Goal: Task Accomplishment & Management: Use online tool/utility

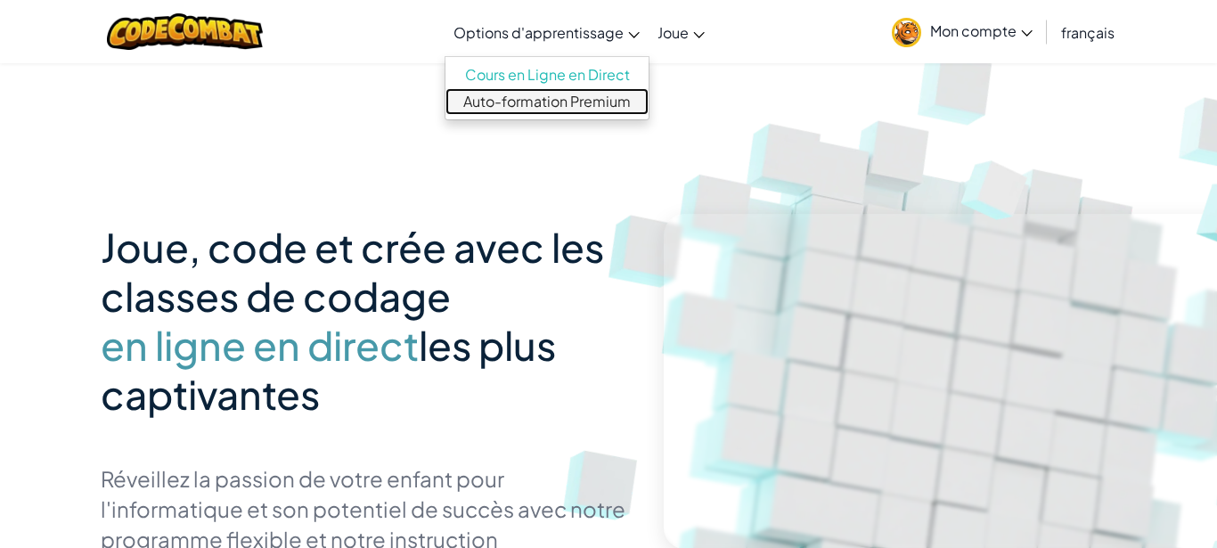
click at [564, 104] on link "Auto-formation Premium" at bounding box center [547, 101] width 203 height 27
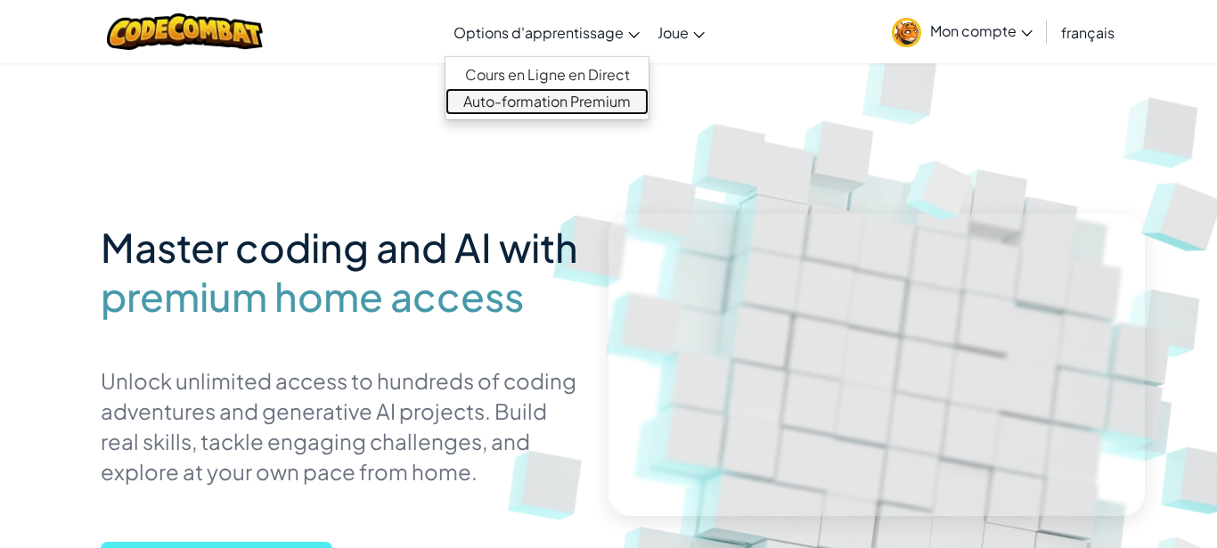
click at [600, 105] on link "Auto-formation Premium" at bounding box center [547, 101] width 203 height 27
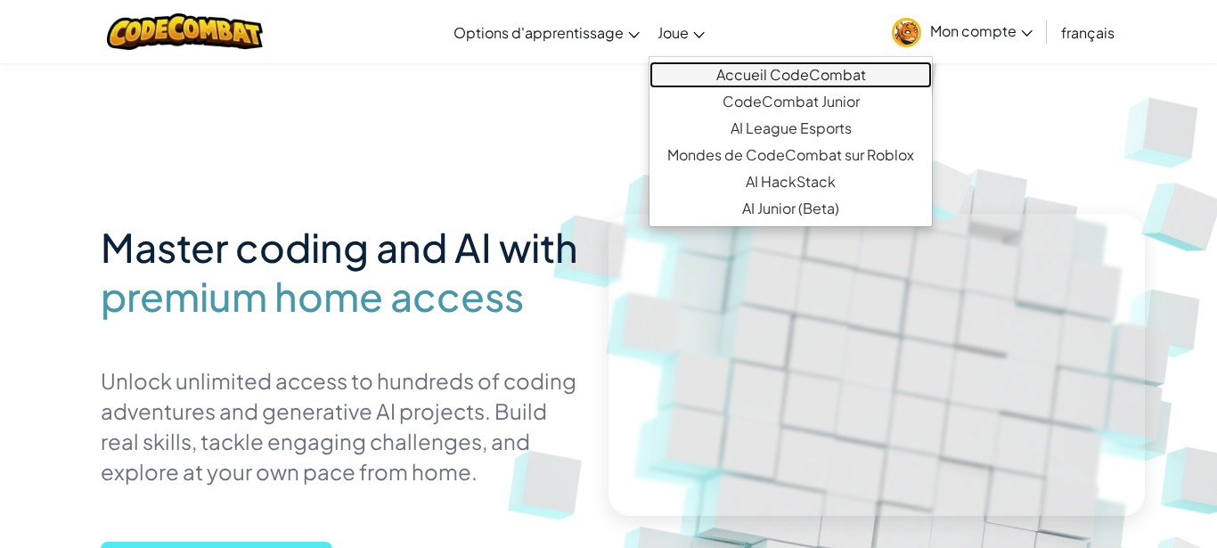
click at [765, 75] on link "Accueil CodeCombat" at bounding box center [791, 74] width 282 height 27
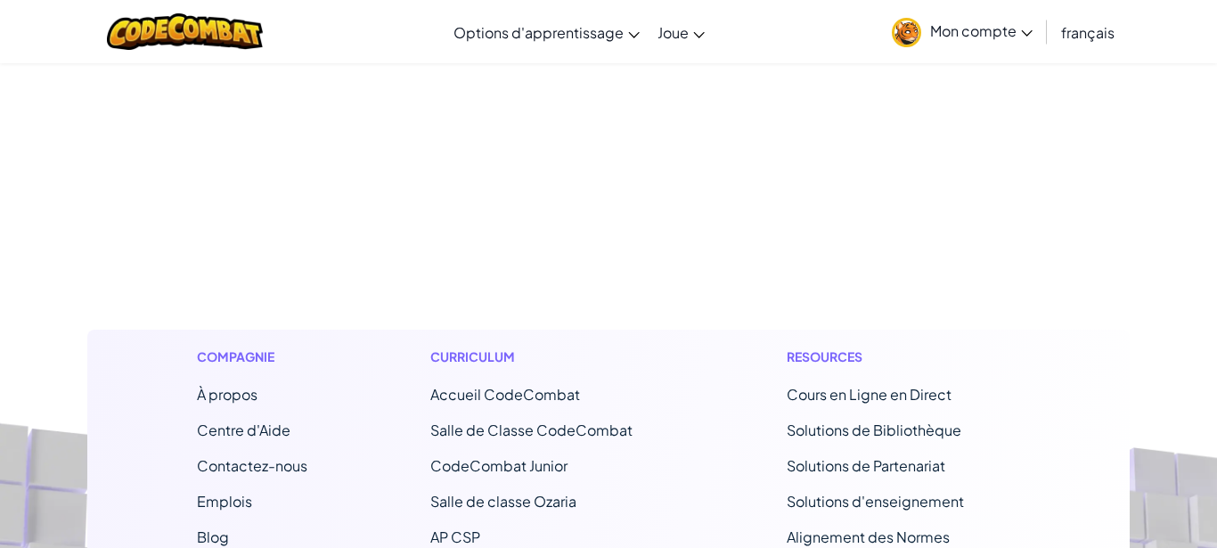
select select "fr"
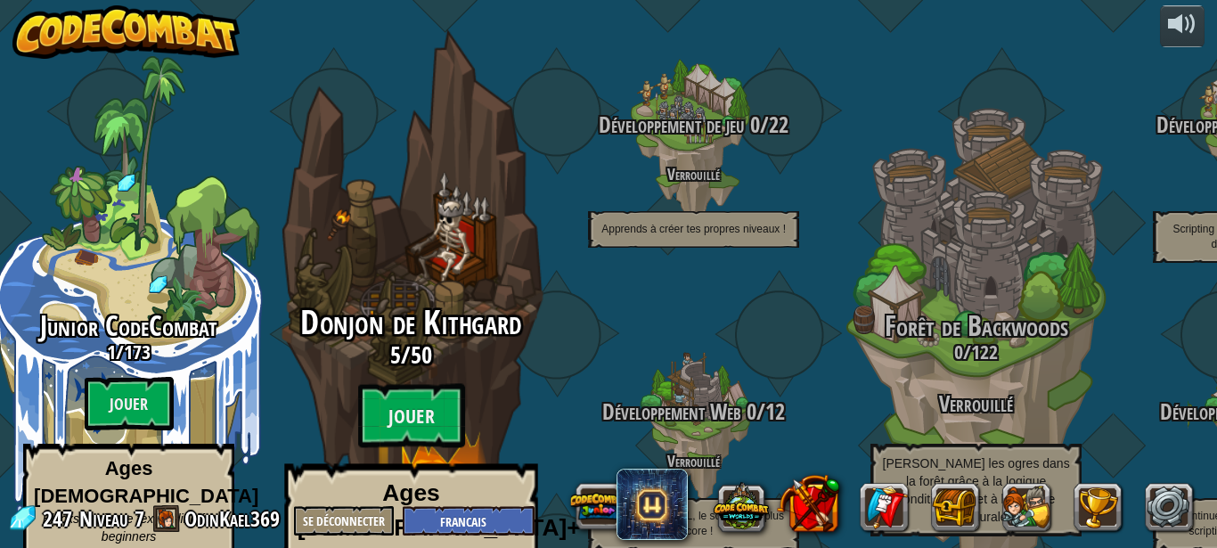
click at [407, 342] on h3 "5 / 50" at bounding box center [411, 355] width 339 height 26
select select "fr"
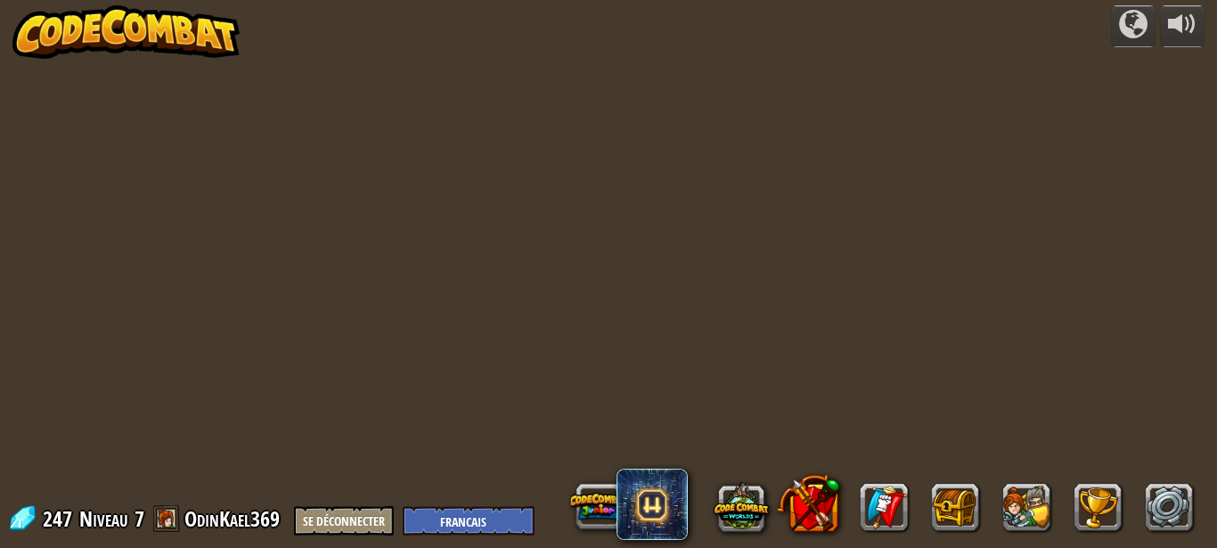
select select "fr"
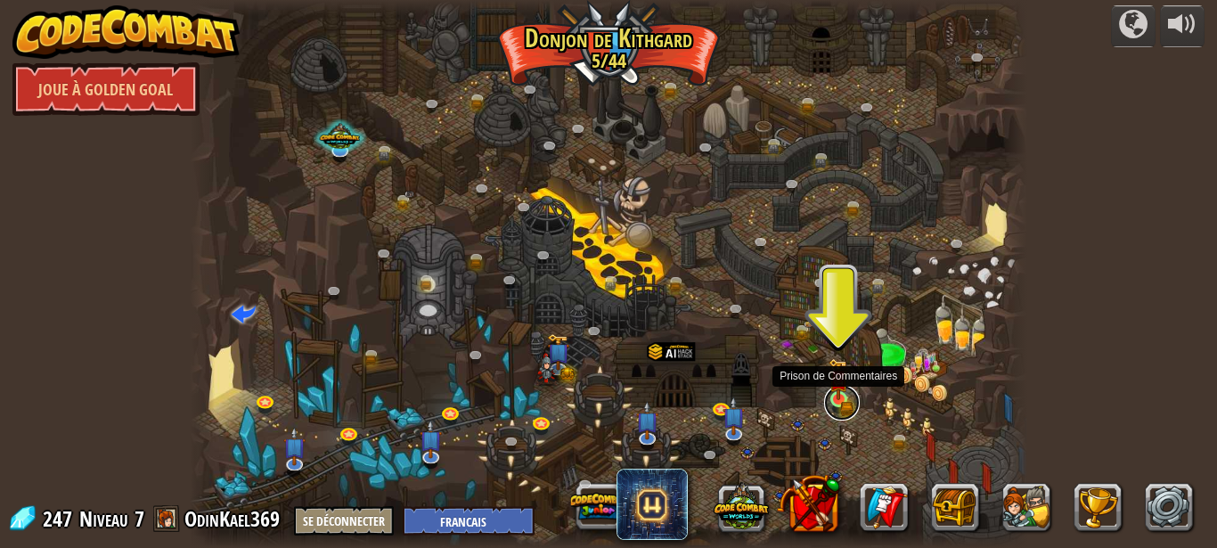
click at [852, 393] on link at bounding box center [842, 403] width 36 height 36
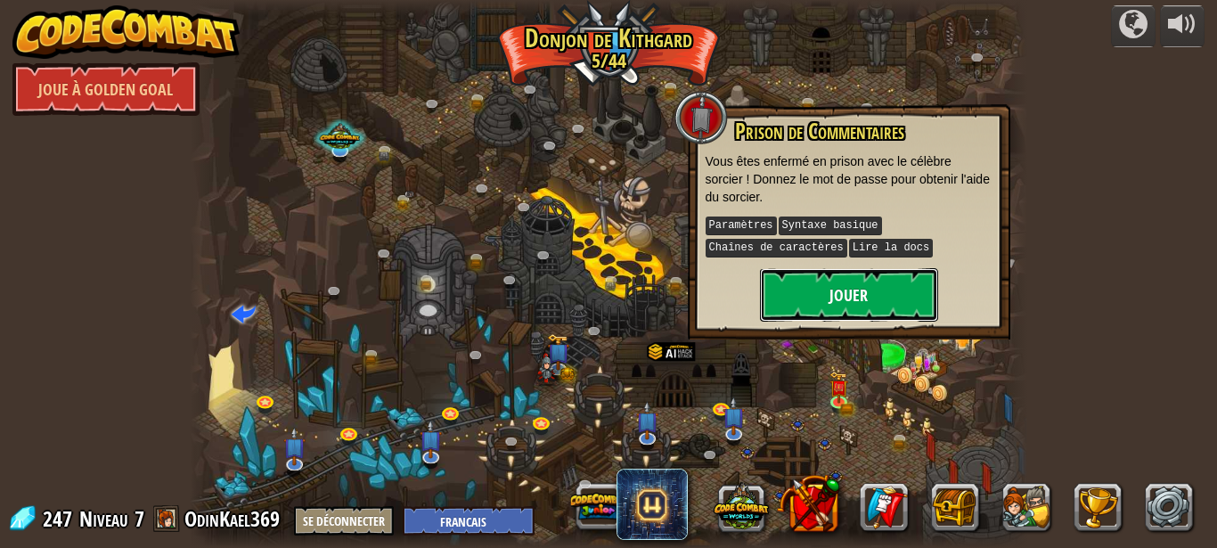
click at [825, 299] on button "Jouer" at bounding box center [849, 294] width 178 height 53
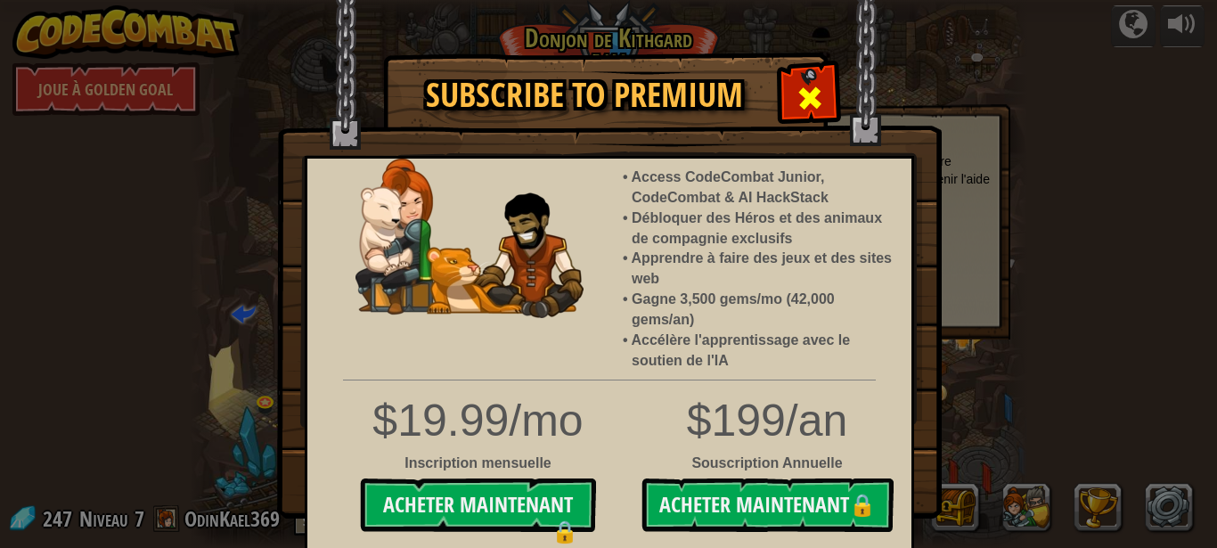
click at [808, 87] on span at bounding box center [810, 98] width 29 height 29
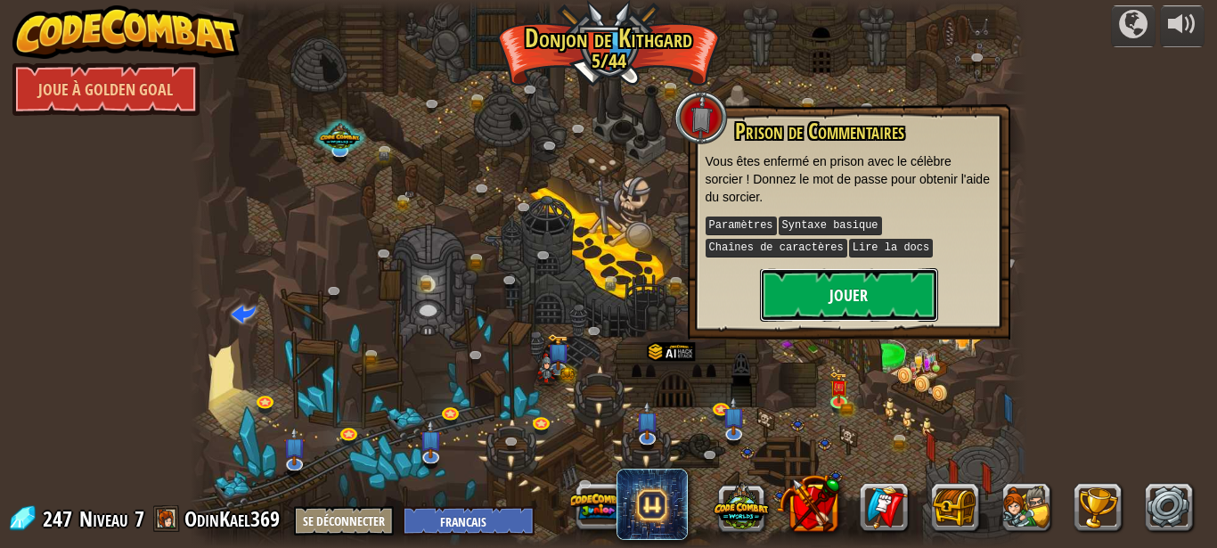
click at [807, 290] on button "Jouer" at bounding box center [849, 294] width 178 height 53
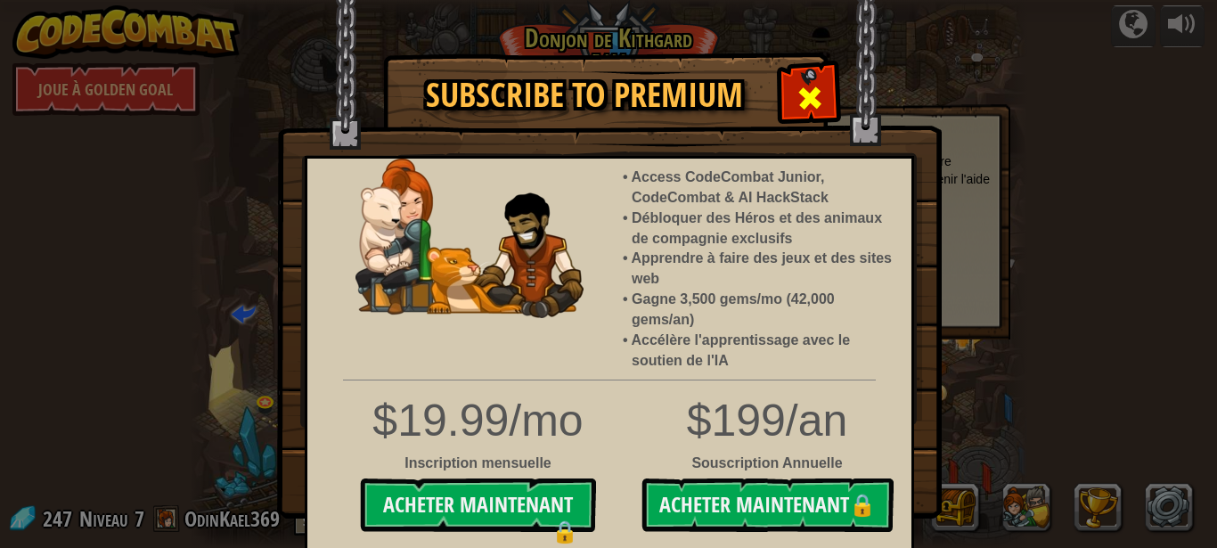
click at [818, 94] on span at bounding box center [810, 98] width 29 height 29
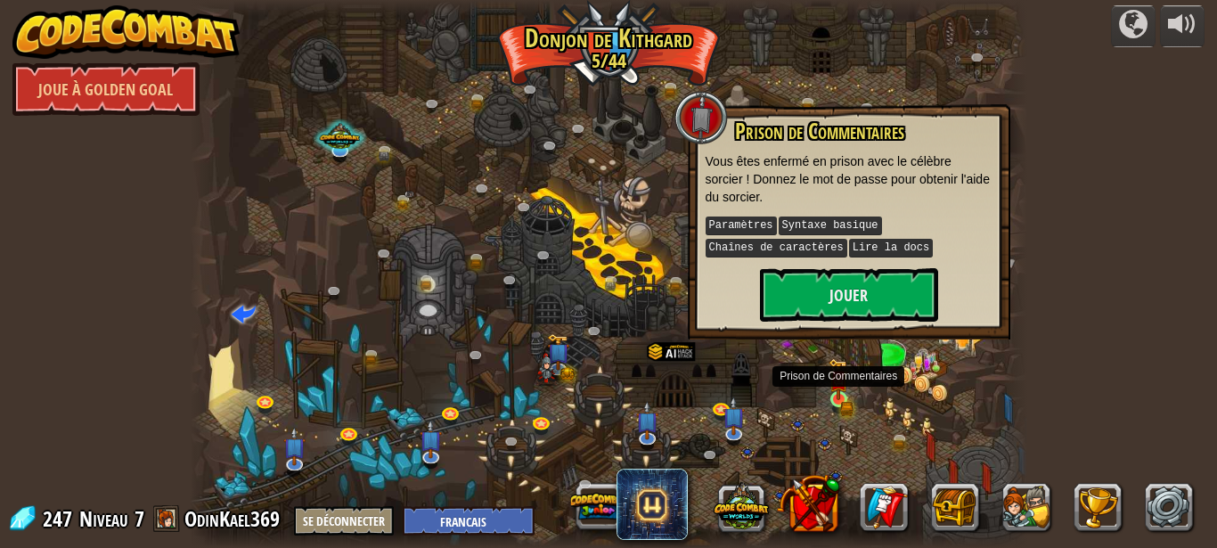
click at [836, 391] on div at bounding box center [839, 399] width 17 height 17
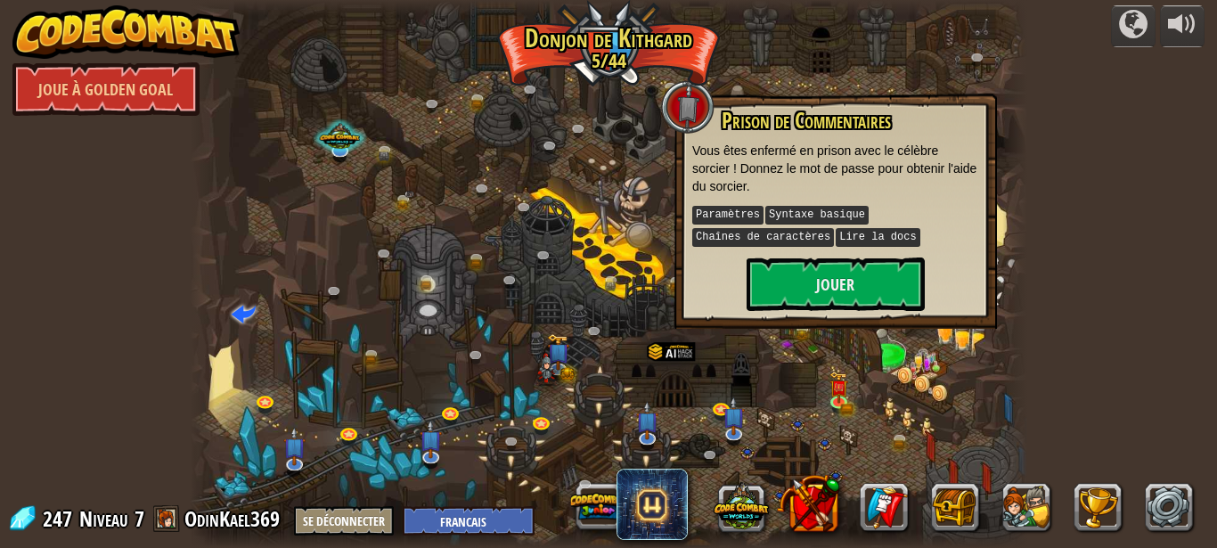
click at [770, 385] on div at bounding box center [609, 274] width 839 height 548
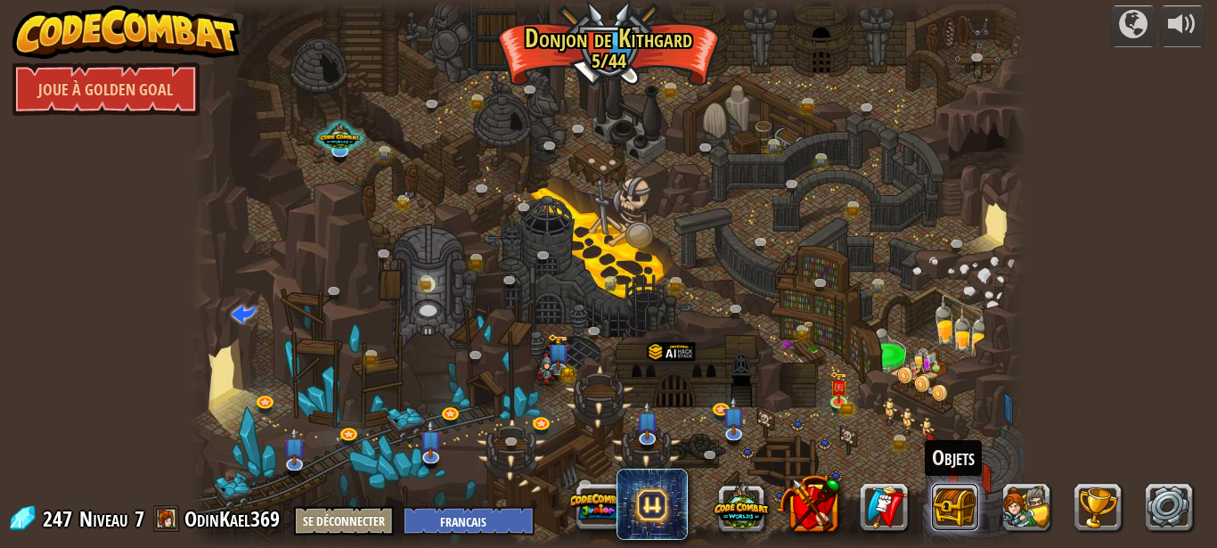
click at [938, 505] on button at bounding box center [956, 507] width 48 height 48
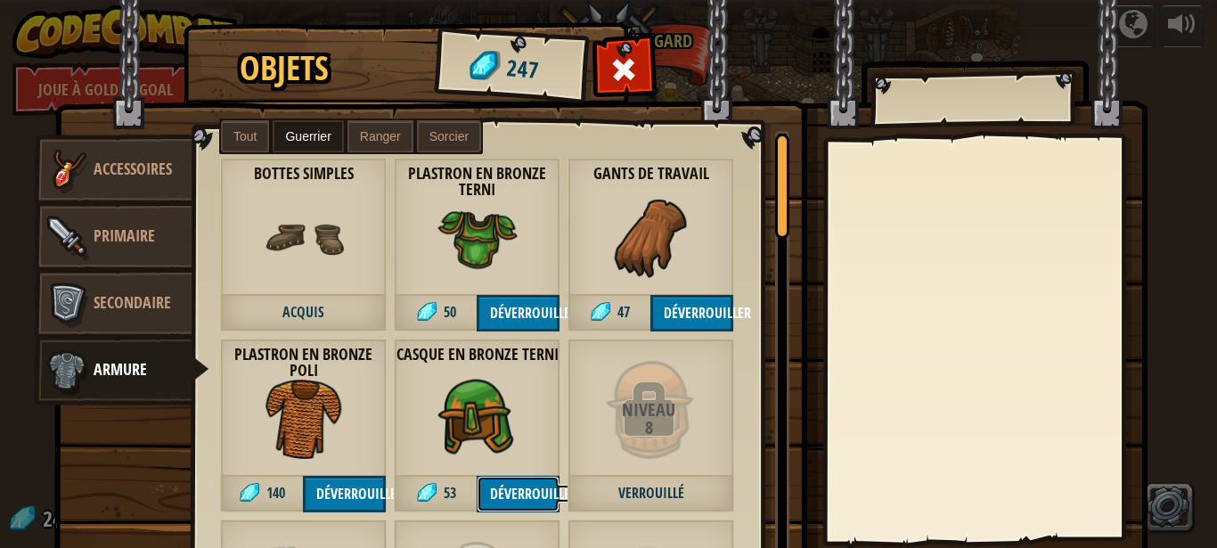
click at [518, 495] on button "Déverrouiller" at bounding box center [518, 494] width 83 height 37
click at [518, 495] on button "Confirmer" at bounding box center [518, 494] width 83 height 37
click at [531, 318] on button "Déverrouiller" at bounding box center [518, 313] width 83 height 37
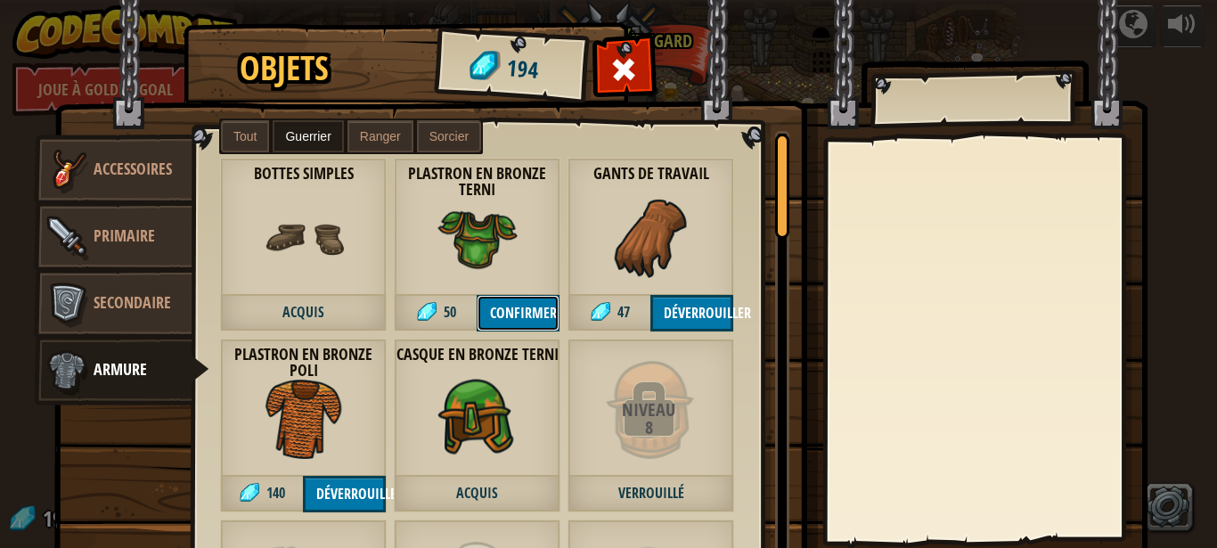
click at [534, 314] on button "Confirmer" at bounding box center [518, 313] width 83 height 37
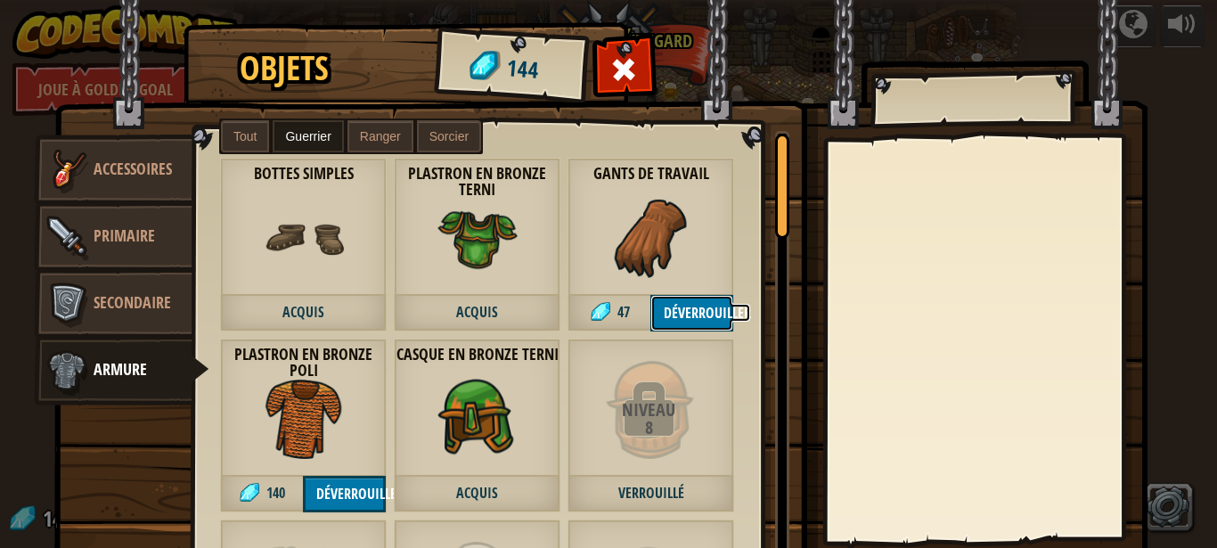
click at [705, 319] on button "Déverrouiller" at bounding box center [692, 313] width 83 height 37
click at [356, 499] on button "Déverrouiller" at bounding box center [344, 494] width 83 height 37
click at [356, 499] on button "Confirmer" at bounding box center [344, 494] width 83 height 37
click at [692, 319] on button "Déverrouiller" at bounding box center [692, 313] width 83 height 37
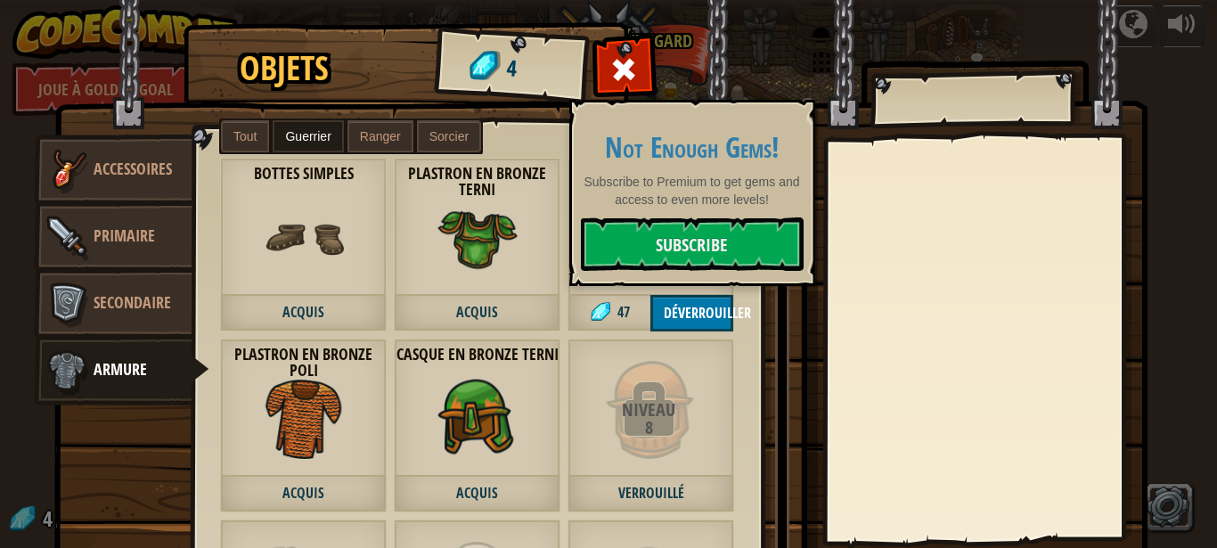
drag, startPoint x: 467, startPoint y: 222, endPoint x: 466, endPoint y: 231, distance: 9.0
click at [466, 231] on img at bounding box center [478, 238] width 80 height 80
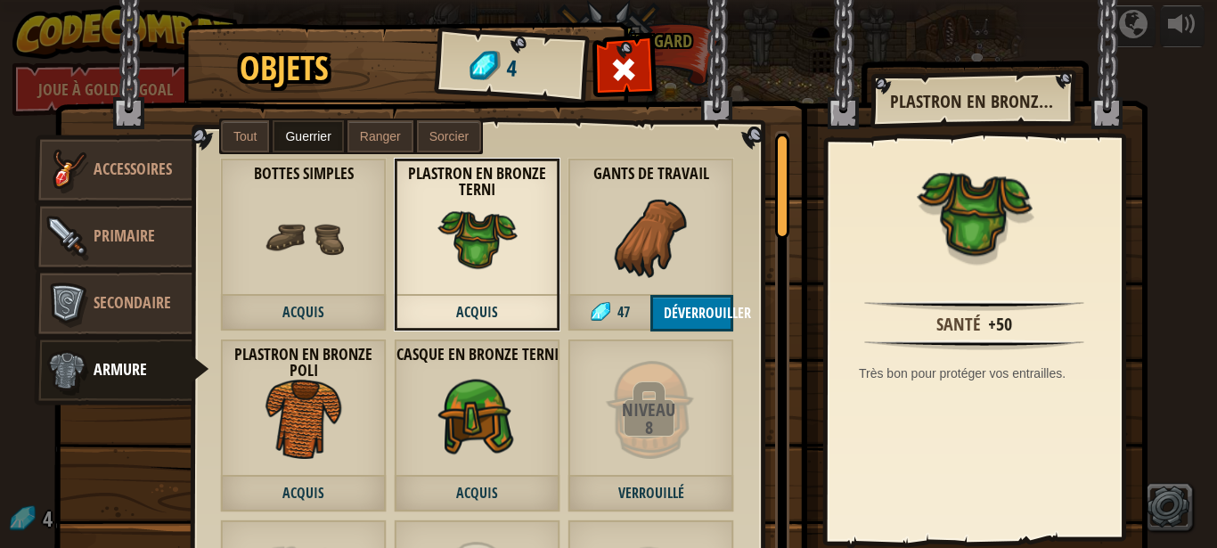
click at [764, 163] on div "Coiffe de mailles en cuir 53 Ranger Haubert en cuir 87 Ranger Bottes simples Ac…" at bounding box center [491, 357] width 596 height 452
click at [656, 245] on img at bounding box center [651, 238] width 80 height 80
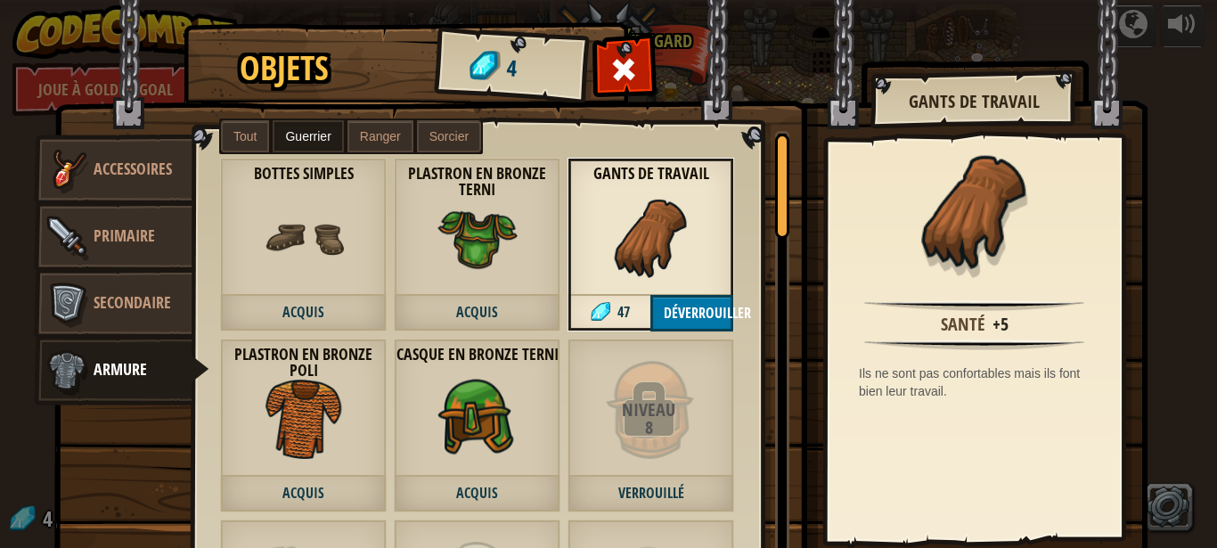
click at [410, 276] on div "Plastron en bronze [PERSON_NAME]" at bounding box center [477, 245] width 167 height 174
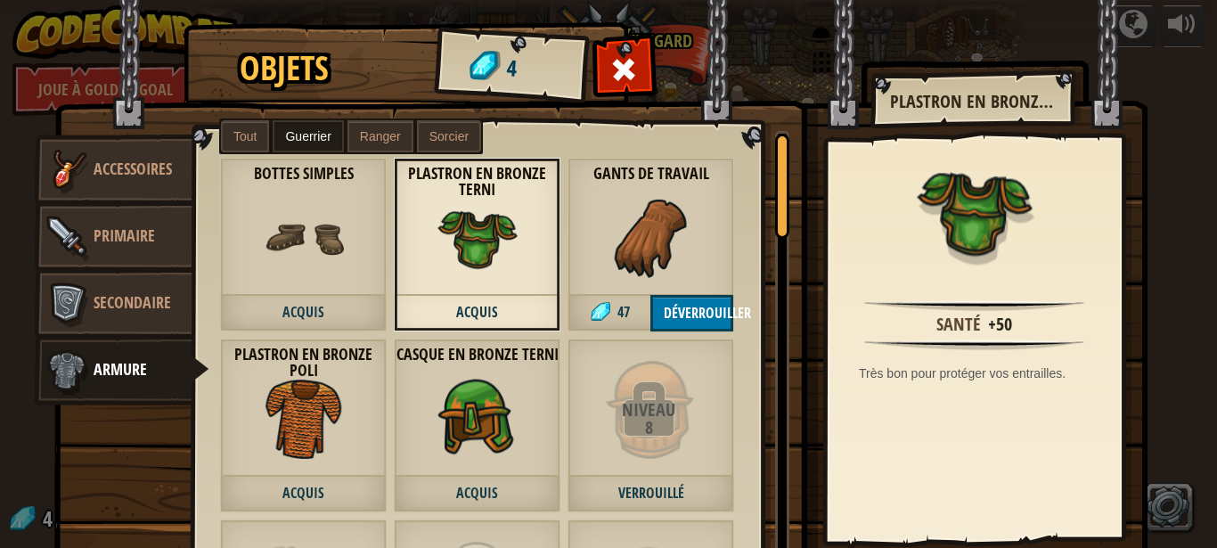
click at [325, 236] on img at bounding box center [304, 238] width 80 height 80
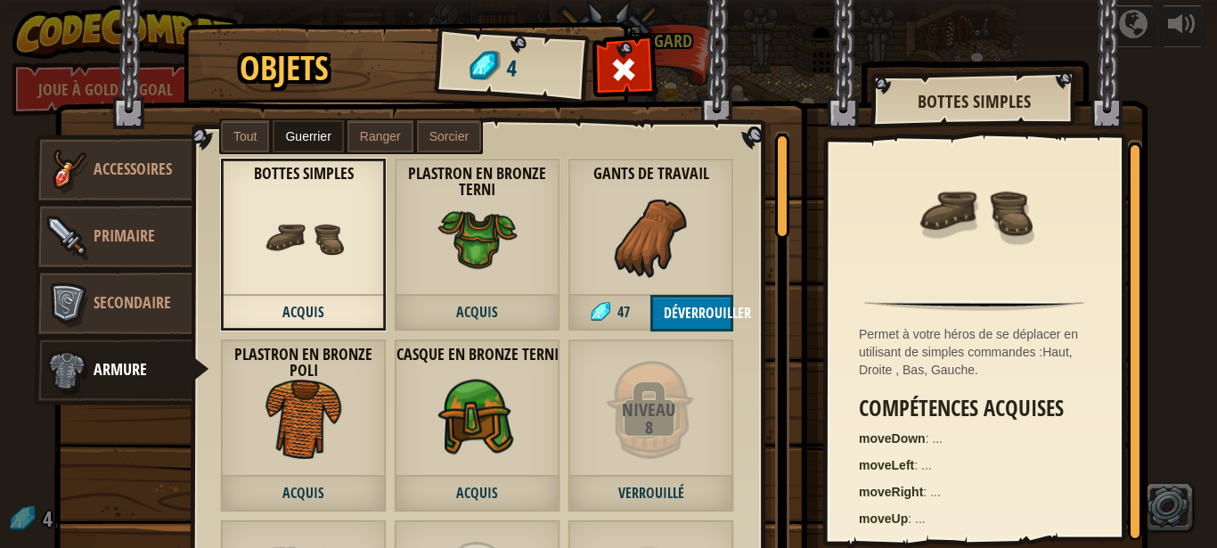
drag, startPoint x: 331, startPoint y: 400, endPoint x: 428, endPoint y: 442, distance: 105.8
click at [331, 402] on img at bounding box center [304, 419] width 80 height 80
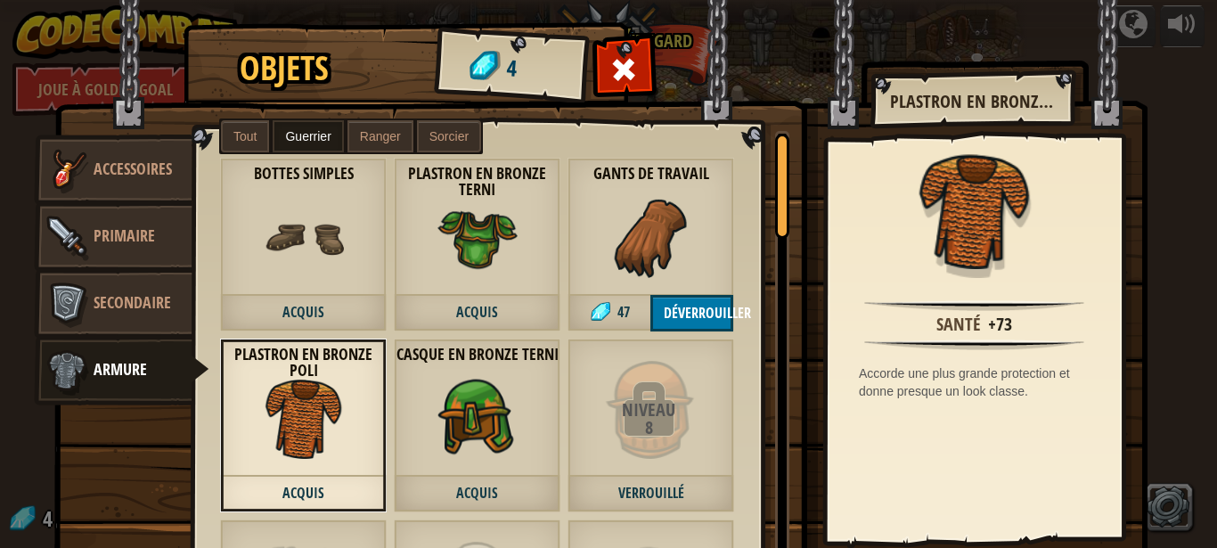
click at [465, 409] on img at bounding box center [478, 419] width 80 height 80
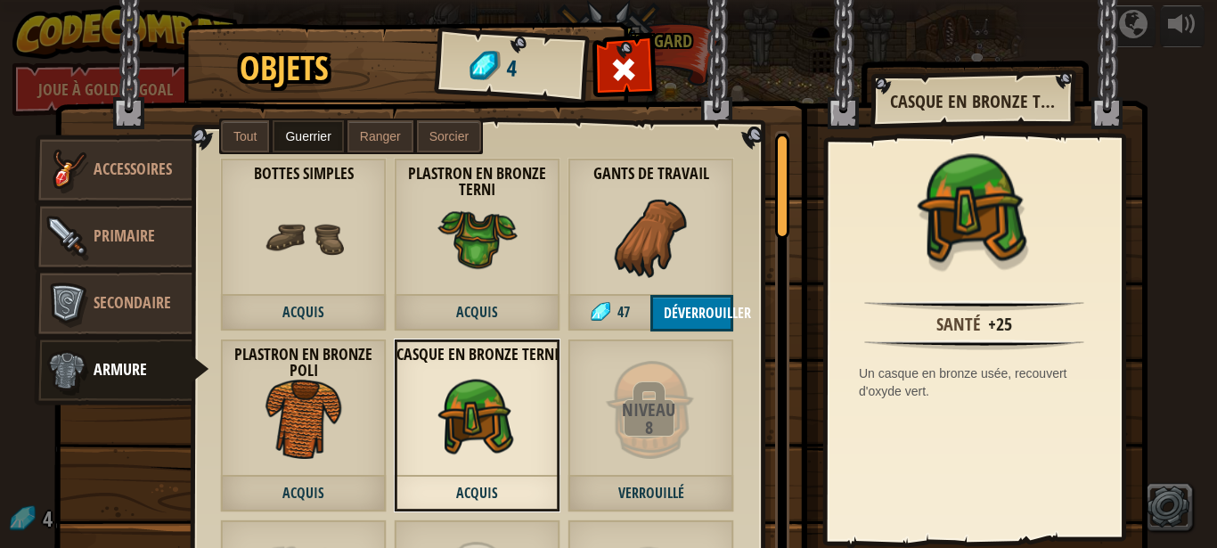
click at [271, 386] on img at bounding box center [304, 419] width 80 height 80
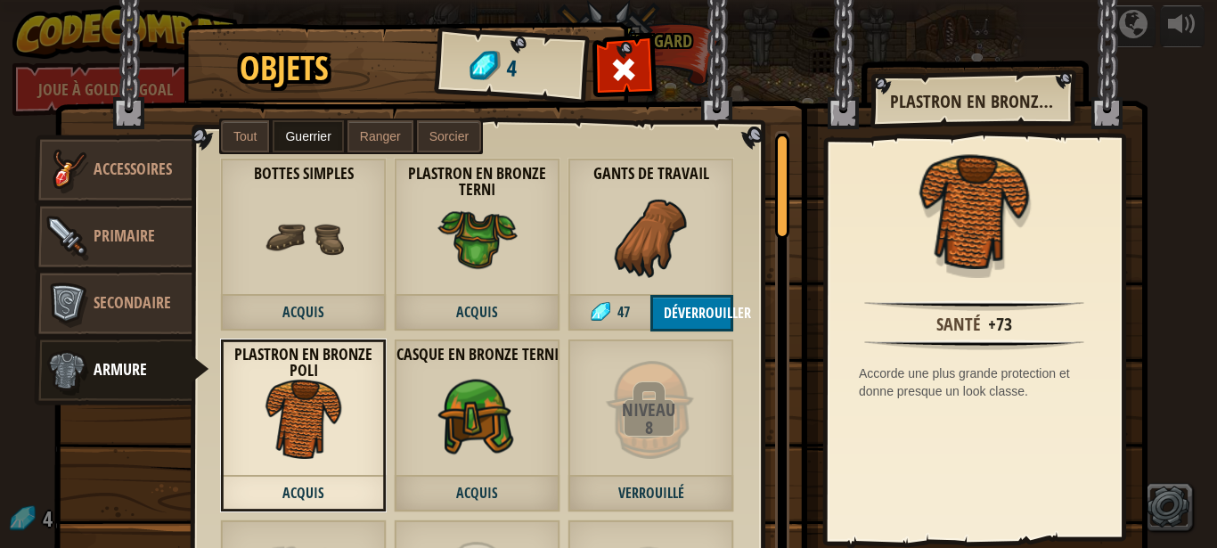
drag, startPoint x: 381, startPoint y: 389, endPoint x: 415, endPoint y: 407, distance: 39.5
click at [415, 407] on div "Coiffe de mailles en cuir 53 Ranger Haubert en cuir 87 Ranger Bottes simples Ac…" at bounding box center [491, 357] width 596 height 452
click at [987, 245] on img at bounding box center [975, 211] width 116 height 116
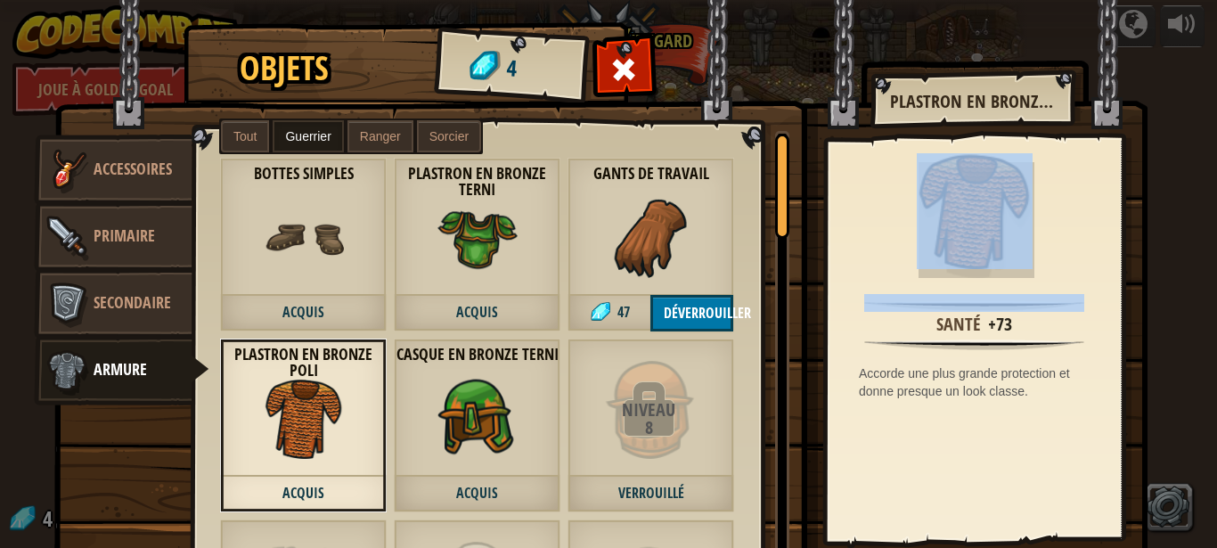
click at [987, 245] on img at bounding box center [975, 211] width 116 height 116
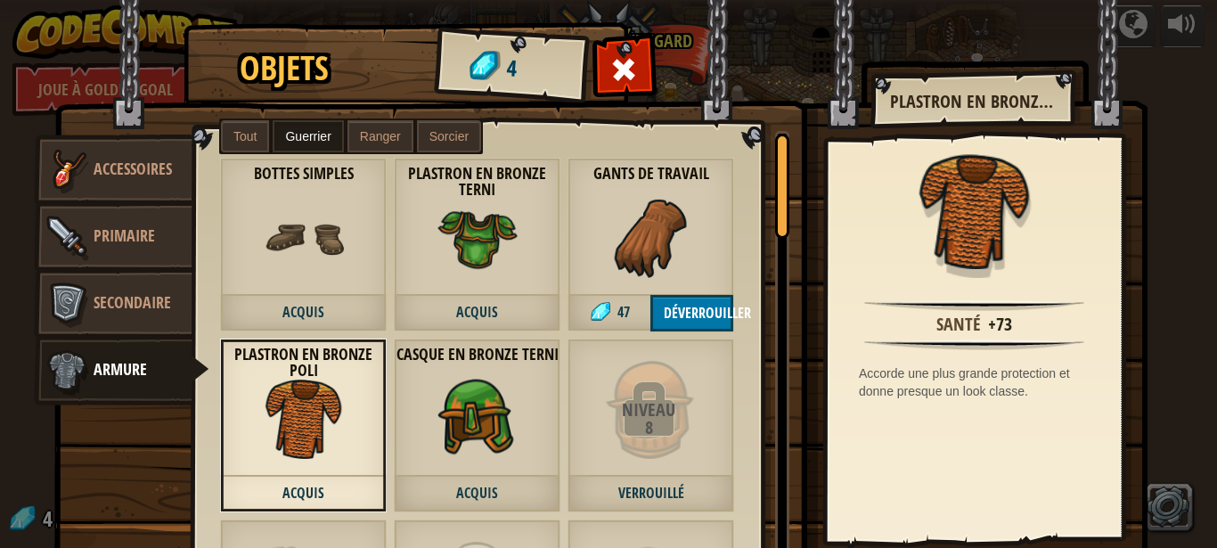
click at [987, 245] on img at bounding box center [975, 211] width 116 height 116
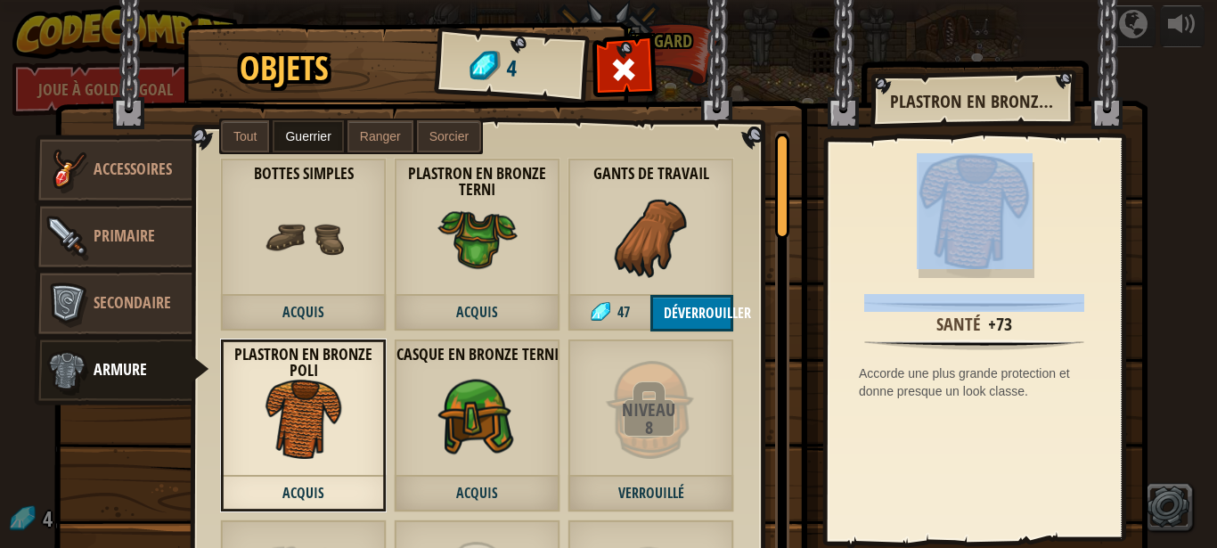
click at [987, 245] on img at bounding box center [975, 211] width 116 height 116
click at [988, 258] on img at bounding box center [975, 211] width 116 height 116
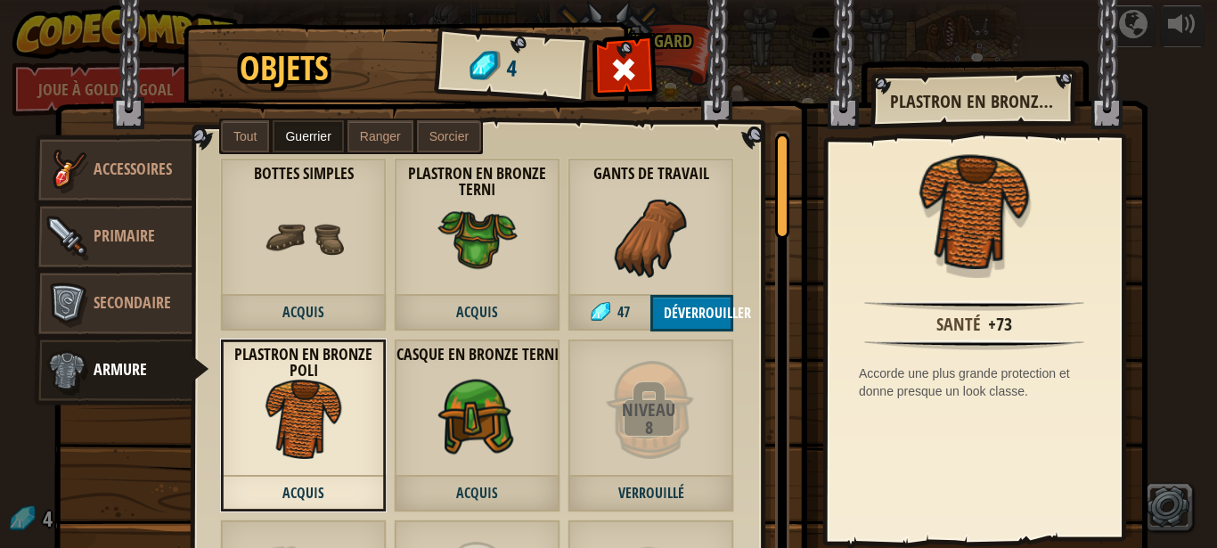
click at [652, 419] on div "8" at bounding box center [649, 428] width 162 height 18
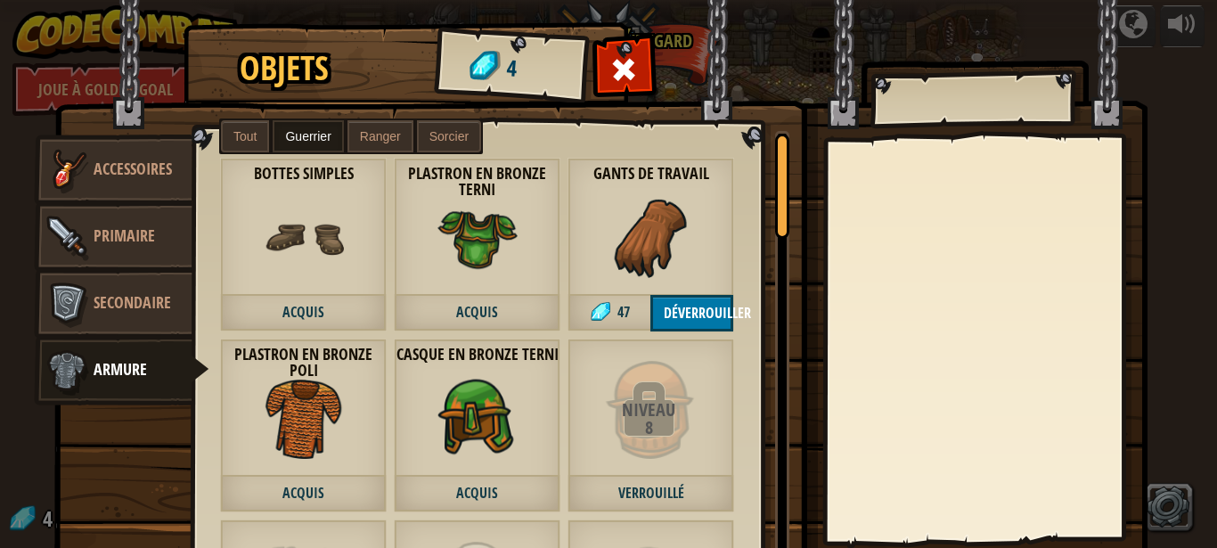
drag, startPoint x: 783, startPoint y: 184, endPoint x: 803, endPoint y: 170, distance: 23.7
click at [803, 29] on div "Objets 4 Divers Accessoires Primaire Secondaire Armure Tout Guerrier Ranger Sor…" at bounding box center [609, 28] width 1096 height 2
click at [618, 70] on span at bounding box center [624, 69] width 29 height 29
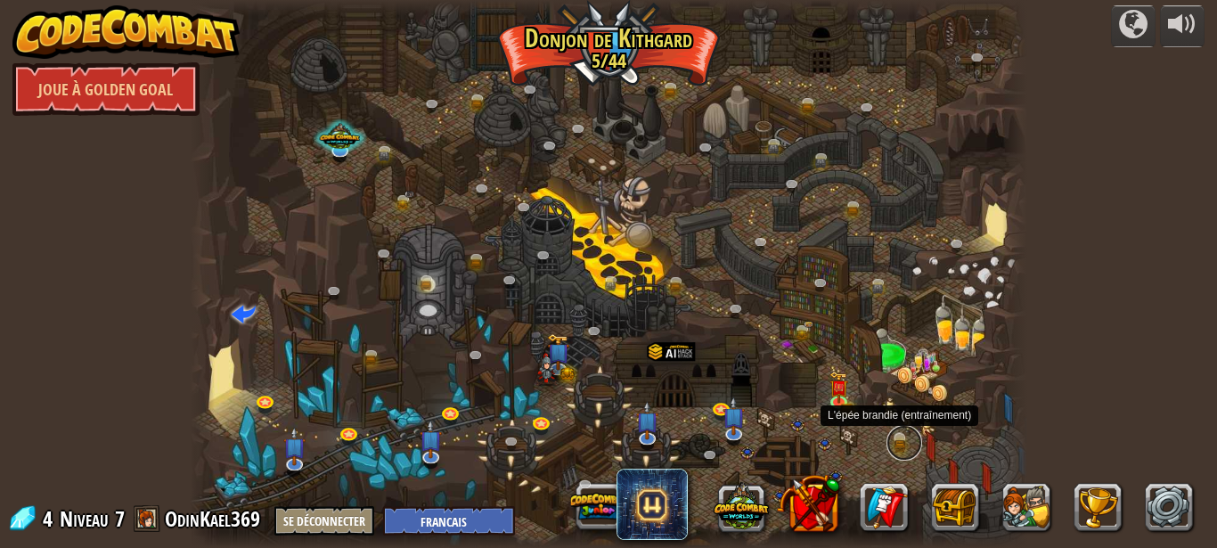
click at [909, 442] on link at bounding box center [905, 443] width 36 height 36
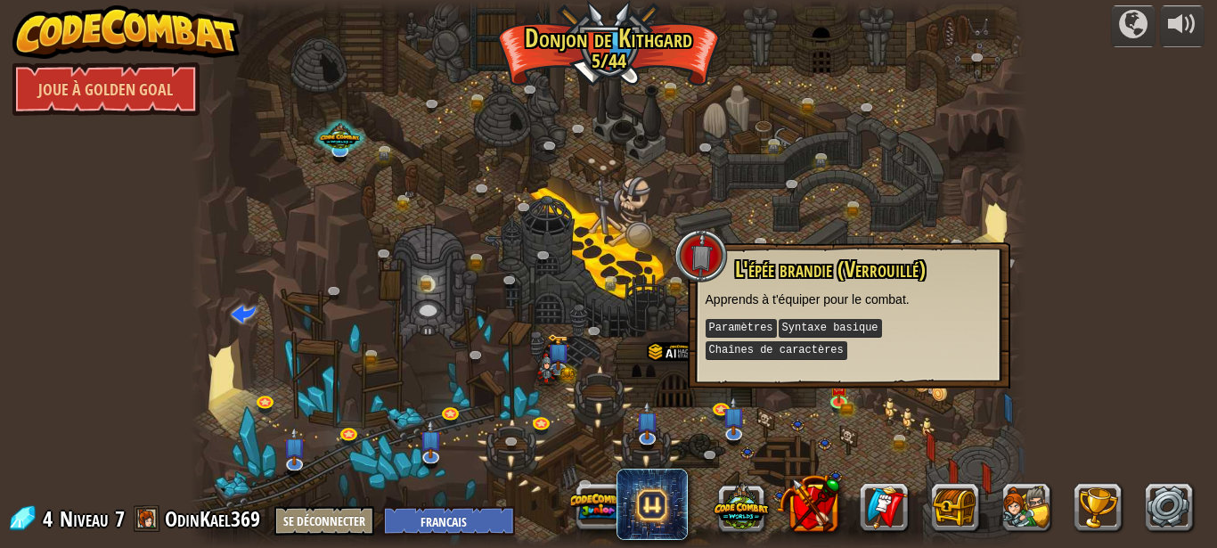
click at [923, 397] on div at bounding box center [609, 274] width 839 height 548
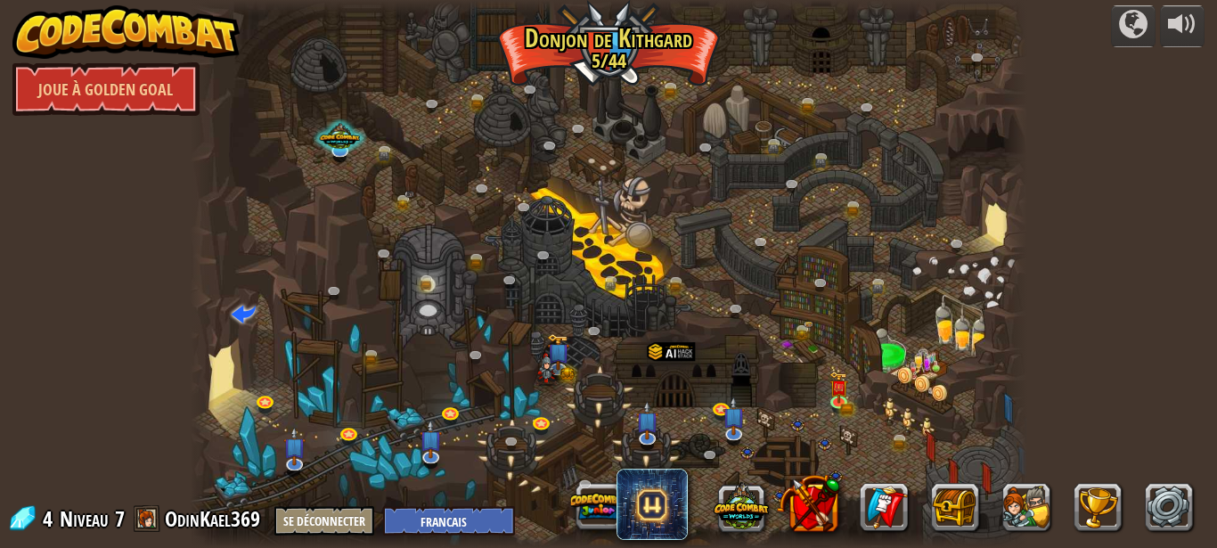
drag, startPoint x: 830, startPoint y: 449, endPoint x: 805, endPoint y: 442, distance: 26.0
click at [805, 447] on div at bounding box center [609, 274] width 839 height 548
click at [820, 438] on div at bounding box center [609, 274] width 839 height 548
drag, startPoint x: 798, startPoint y: 426, endPoint x: 764, endPoint y: 425, distance: 34.8
click at [773, 426] on div at bounding box center [609, 274] width 839 height 548
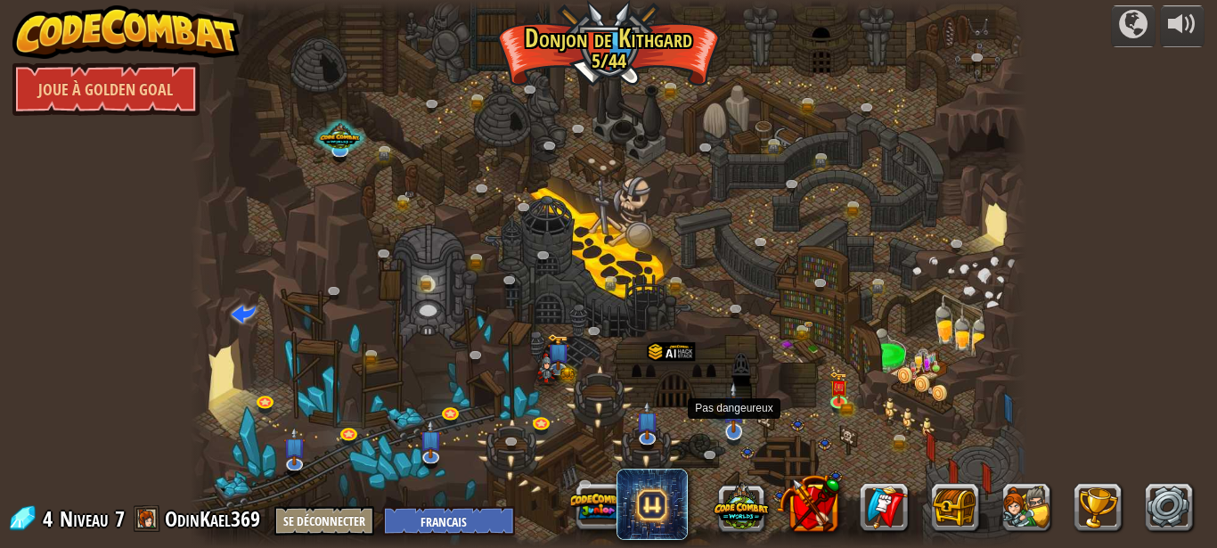
click at [729, 414] on img at bounding box center [734, 407] width 22 height 52
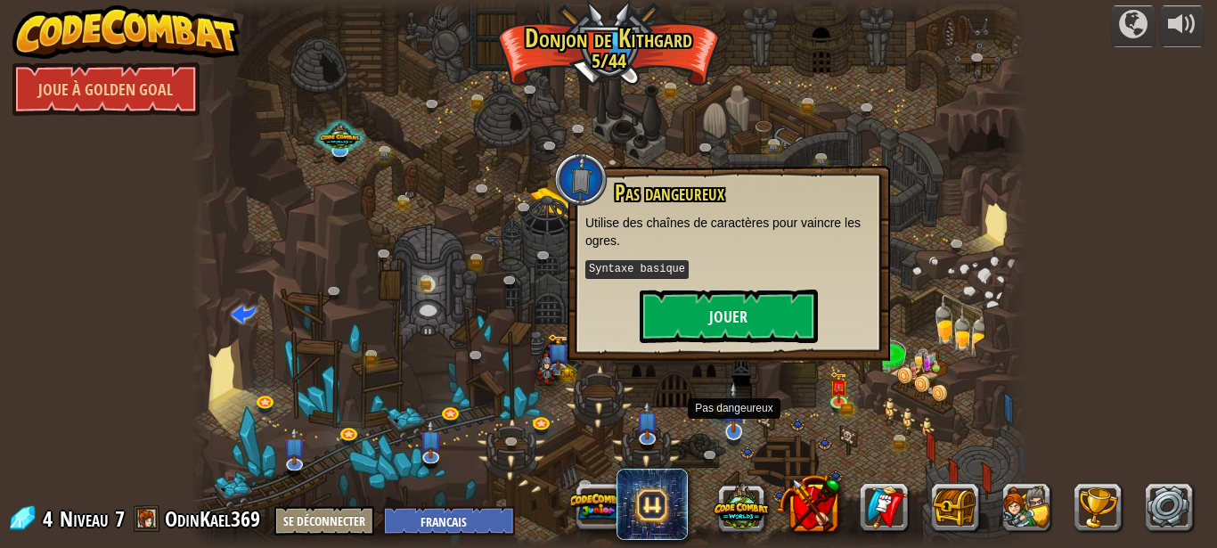
click at [729, 414] on img at bounding box center [734, 407] width 22 height 52
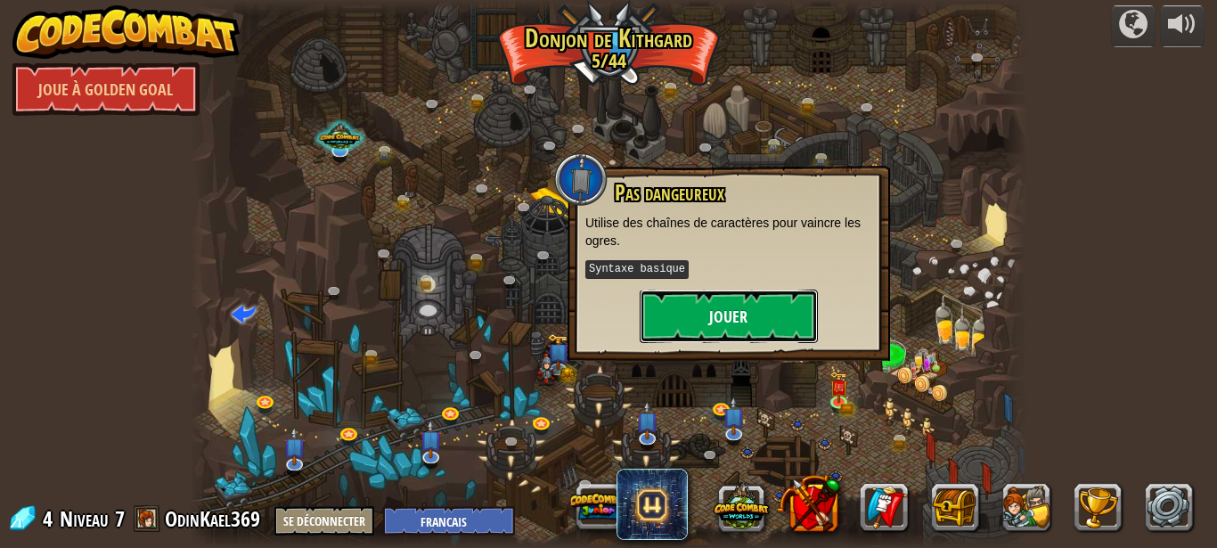
click at [726, 329] on button "Jouer" at bounding box center [729, 316] width 178 height 53
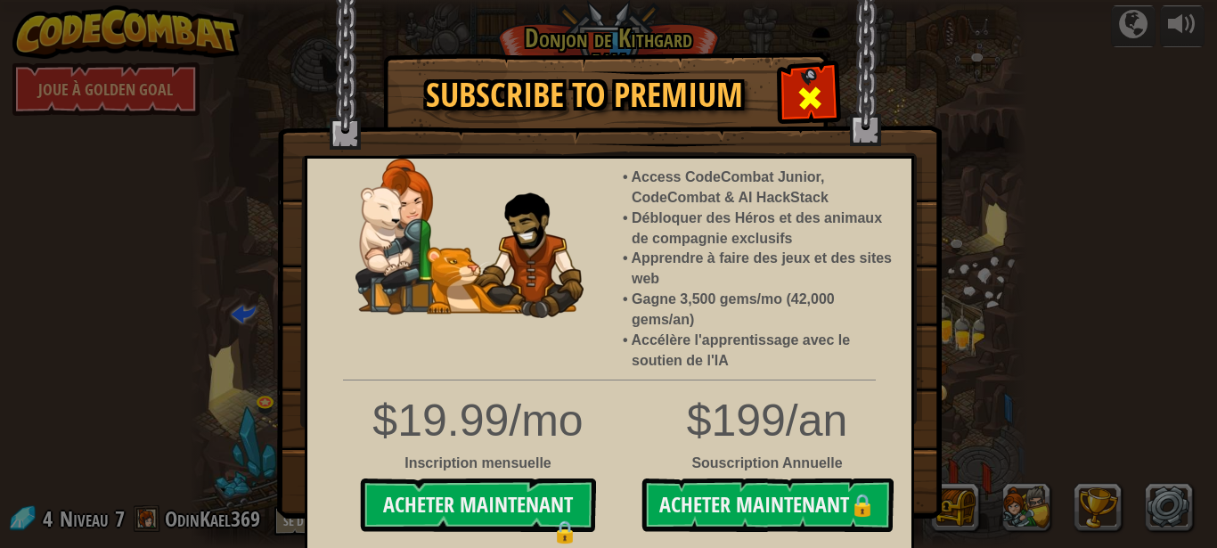
click at [819, 104] on span at bounding box center [810, 98] width 29 height 29
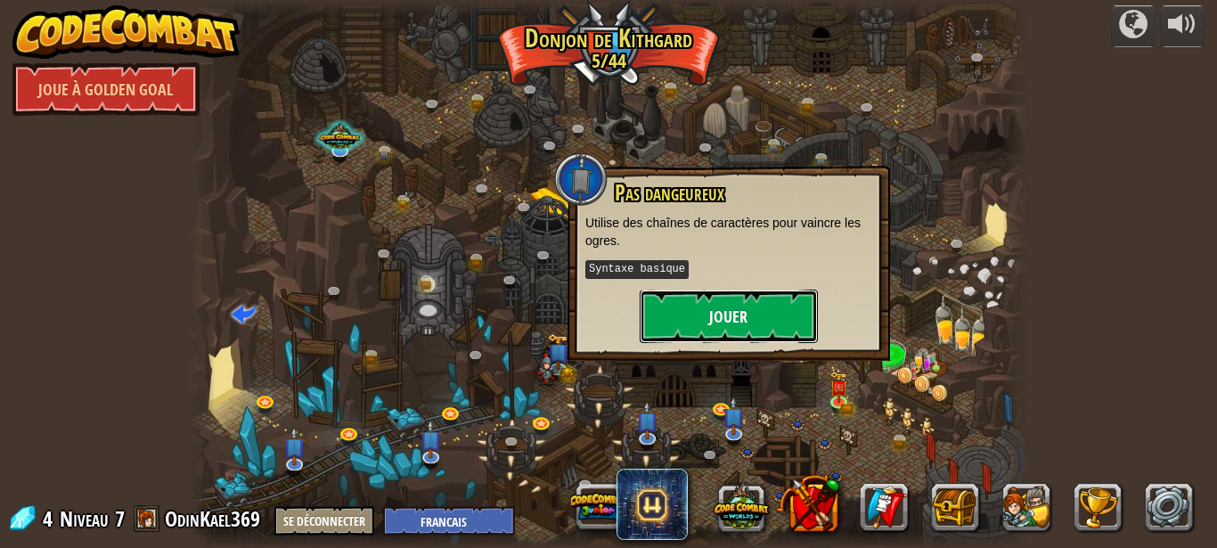
click at [710, 298] on button "Jouer" at bounding box center [729, 316] width 178 height 53
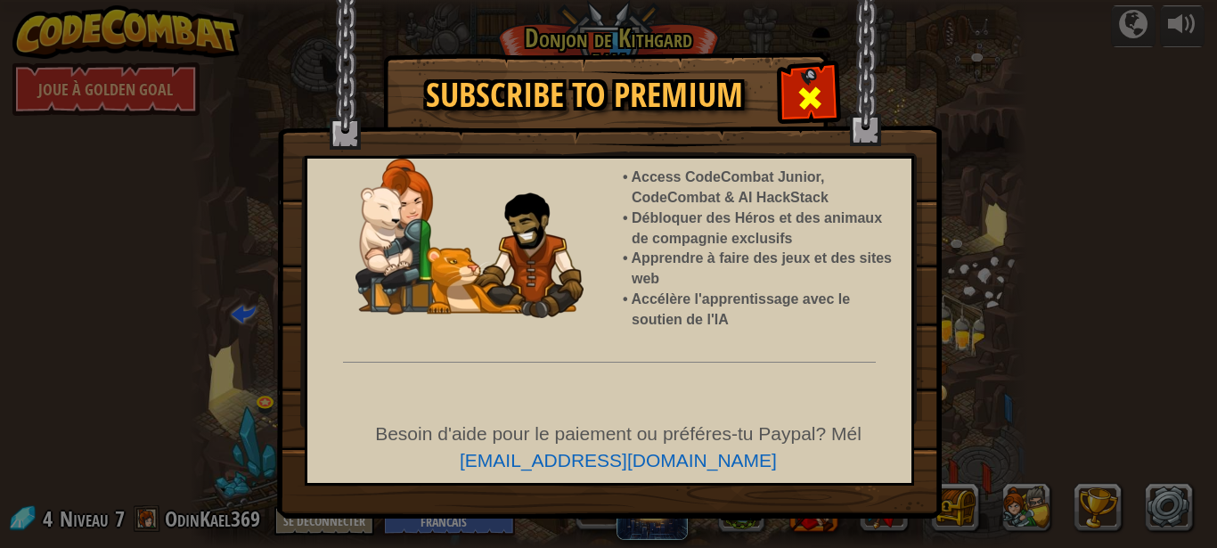
click at [807, 112] on span at bounding box center [810, 98] width 29 height 29
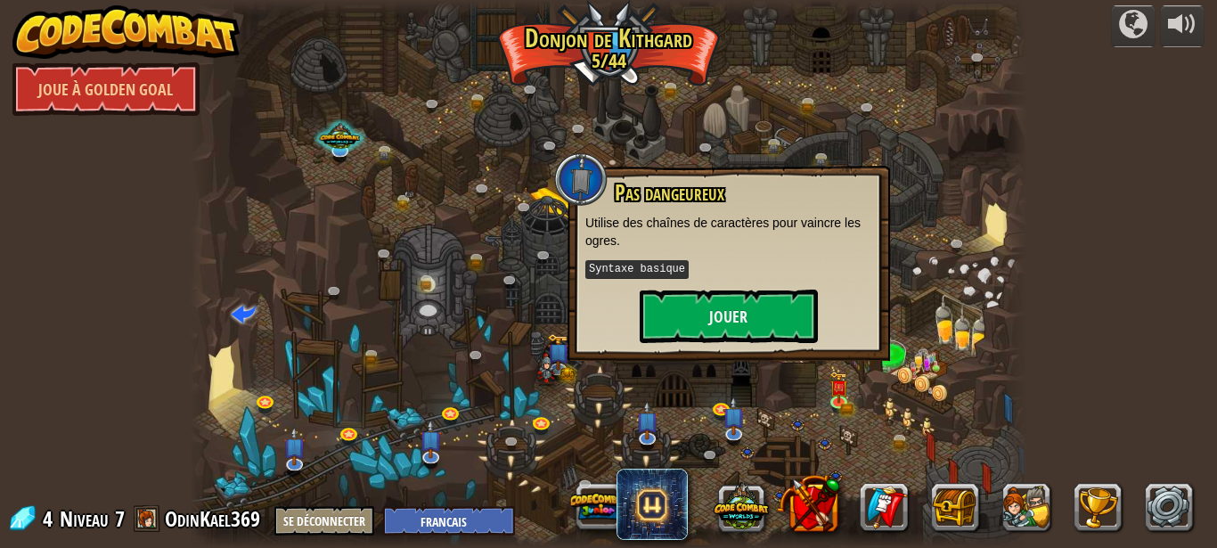
drag, startPoint x: 912, startPoint y: 165, endPoint x: 919, endPoint y: 258, distance: 93.0
click at [919, 258] on div at bounding box center [609, 274] width 839 height 548
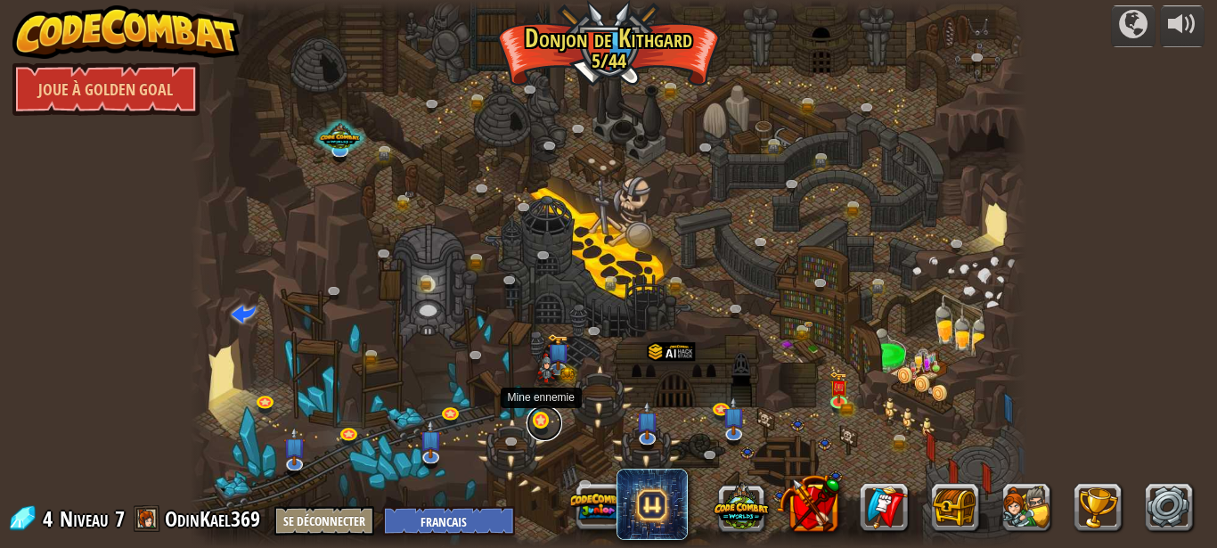
click at [544, 423] on link at bounding box center [545, 423] width 36 height 36
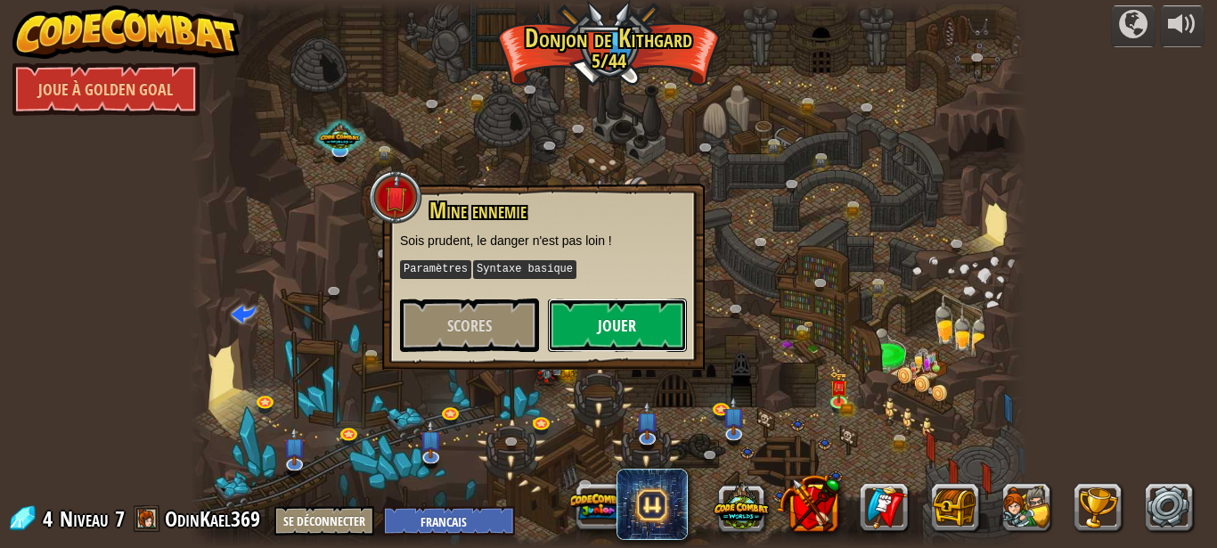
click at [619, 344] on button "Jouer" at bounding box center [617, 325] width 139 height 53
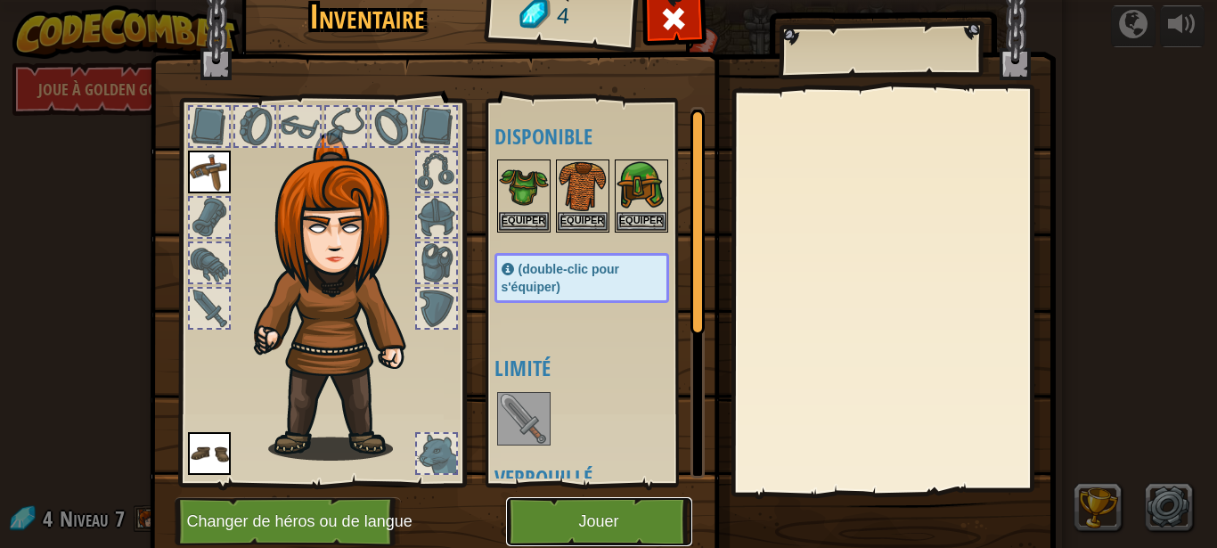
click at [642, 524] on button "Jouer" at bounding box center [599, 521] width 186 height 49
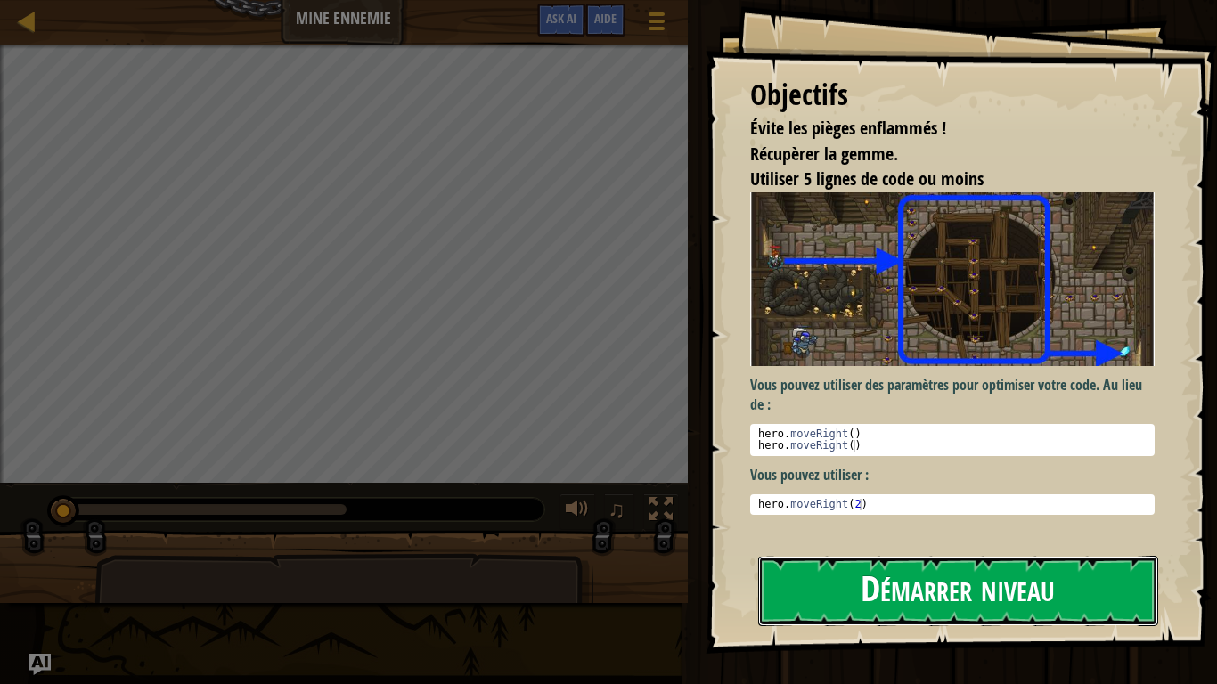
click at [1047, 547] on button "Démarrer niveau" at bounding box center [958, 591] width 400 height 70
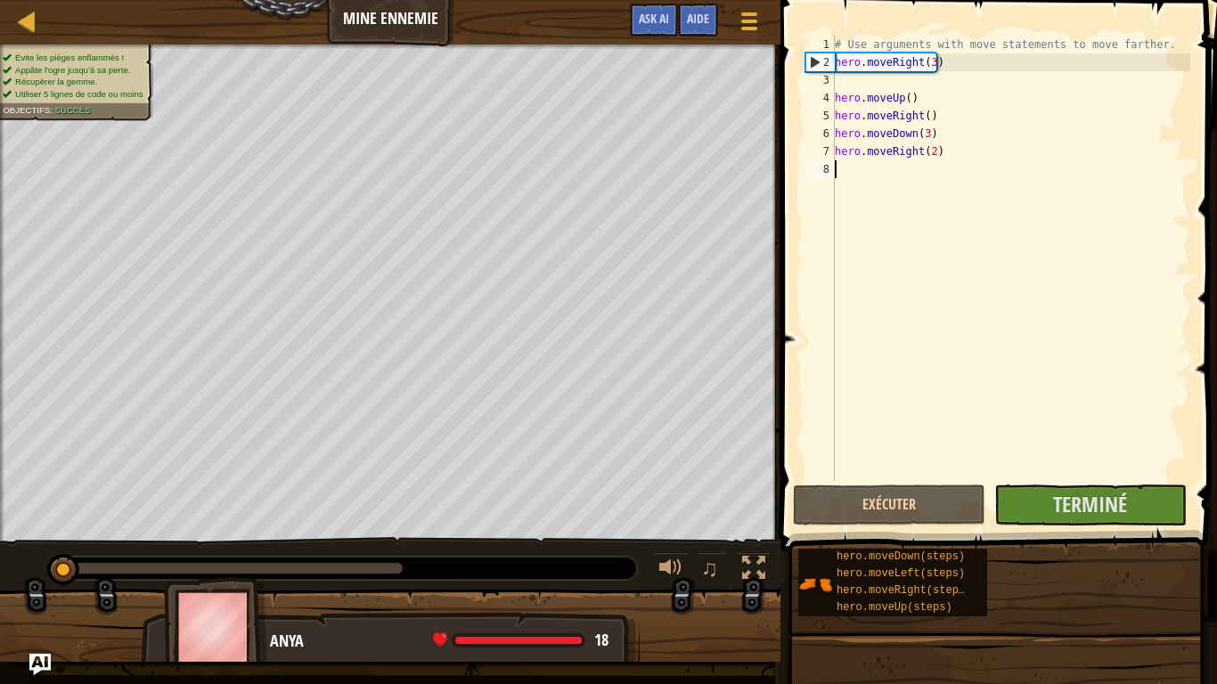
click at [956, 160] on div "# Use arguments with move statements to move farther. hero . moveRight ( 3 ) he…" at bounding box center [1010, 276] width 359 height 481
click at [946, 160] on div "# Use arguments with move statements to move farther. hero . moveRight ( 3 ) he…" at bounding box center [1010, 276] width 359 height 481
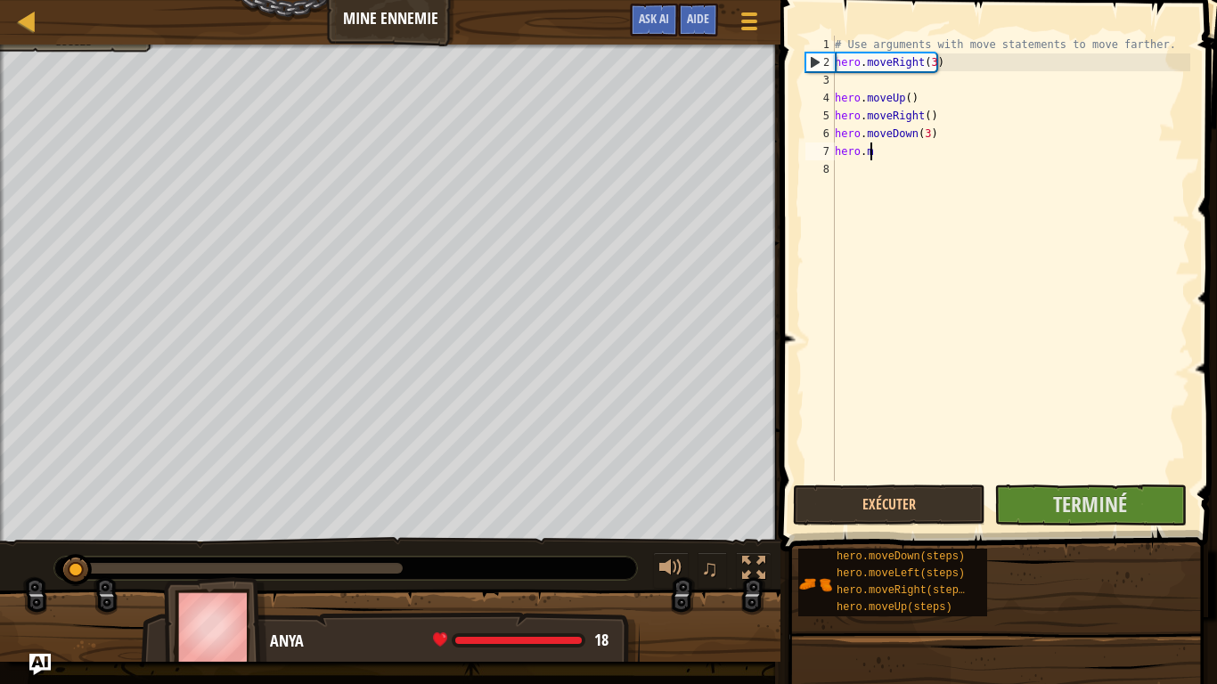
type textarea "h"
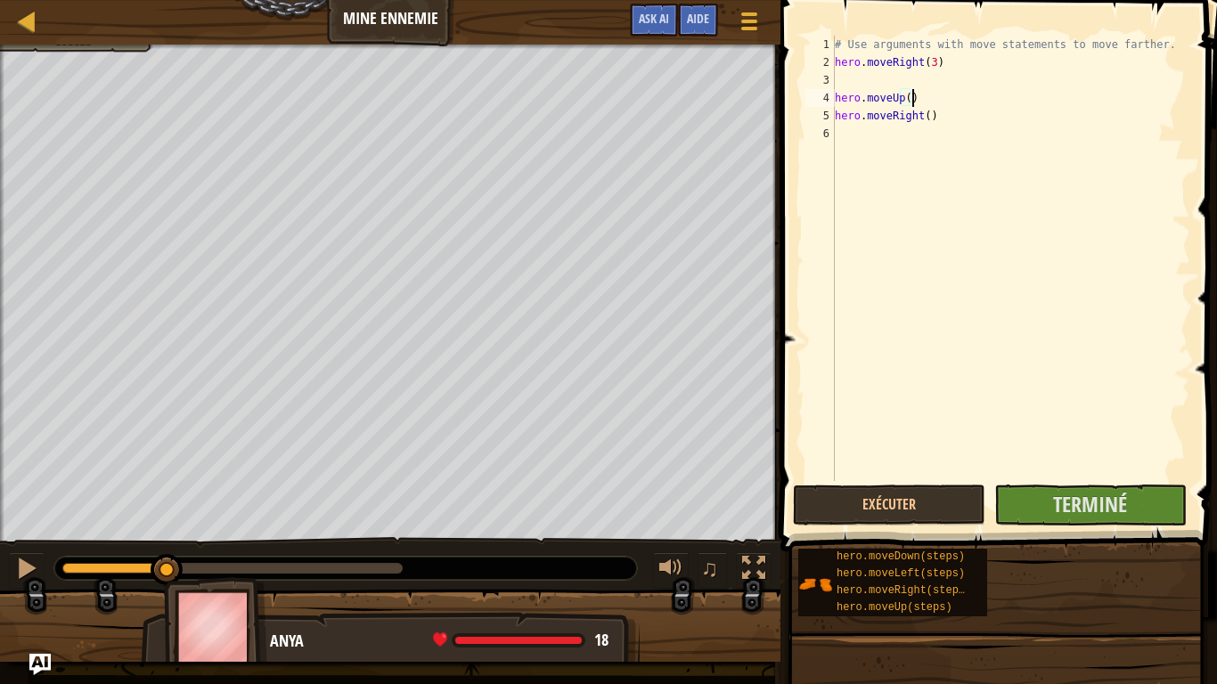
click at [920, 94] on div "# Use arguments with move statements to move farther. hero . moveRight ( 3 ) he…" at bounding box center [1010, 276] width 359 height 481
type textarea "h"
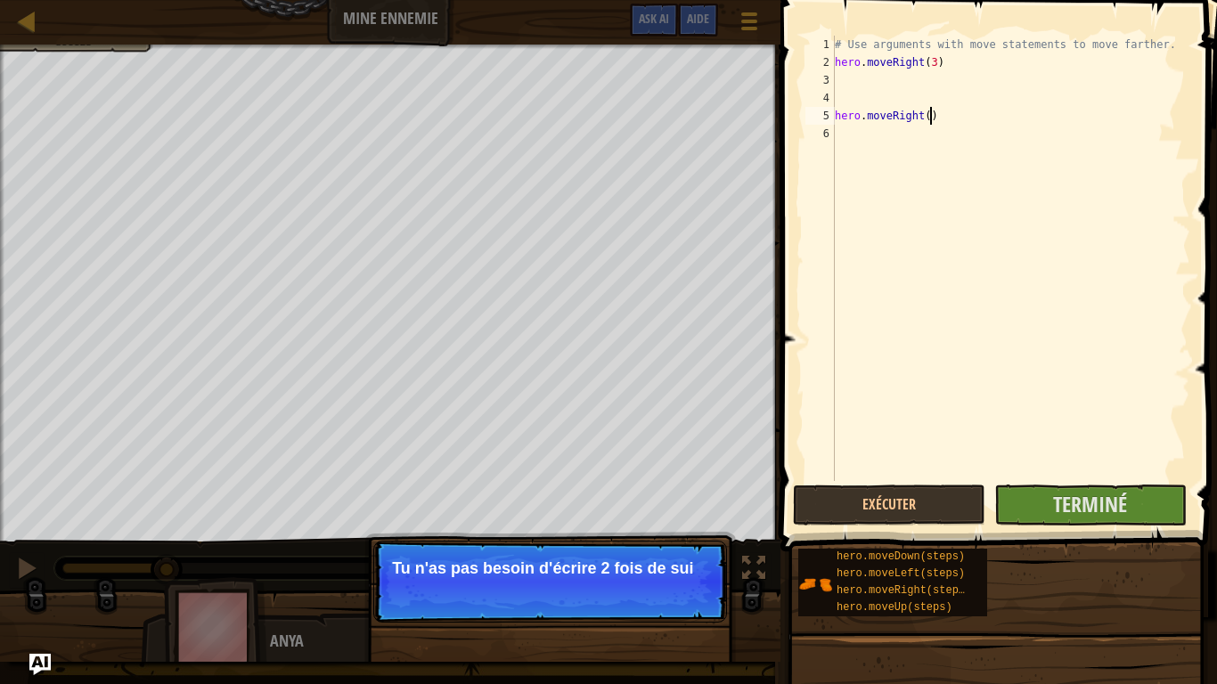
click at [946, 121] on div "# Use arguments with move statements to move farther. hero . moveRight ( 3 ) he…" at bounding box center [1010, 276] width 359 height 481
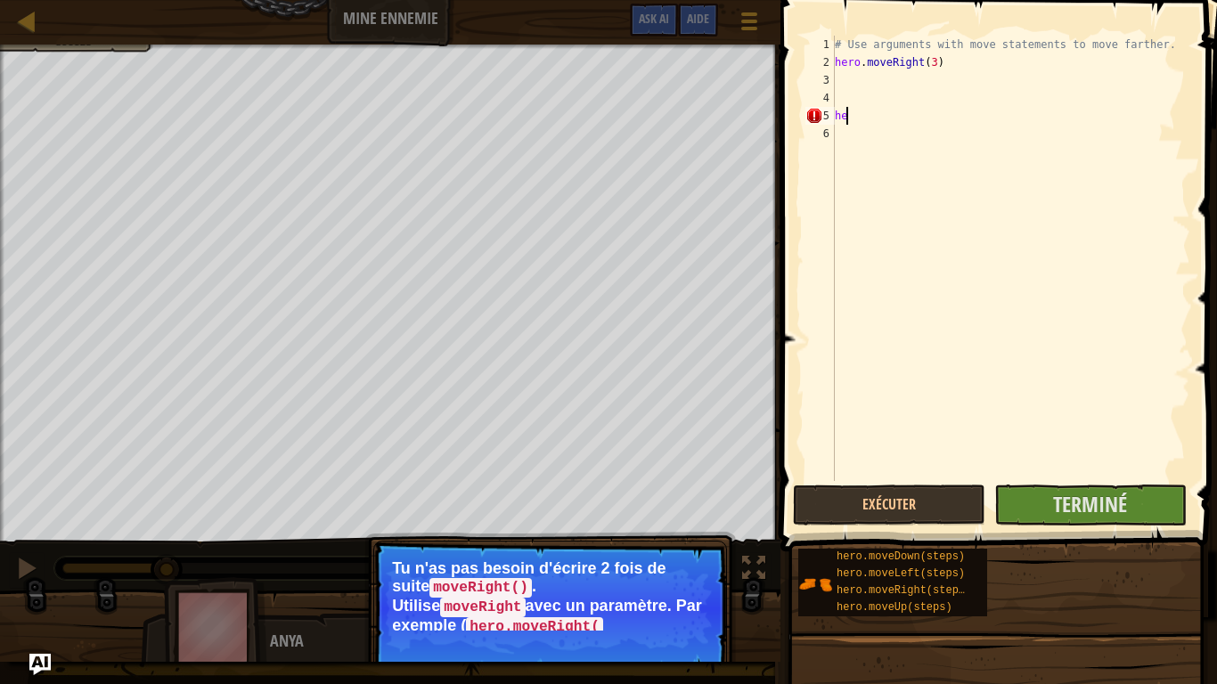
type textarea "h"
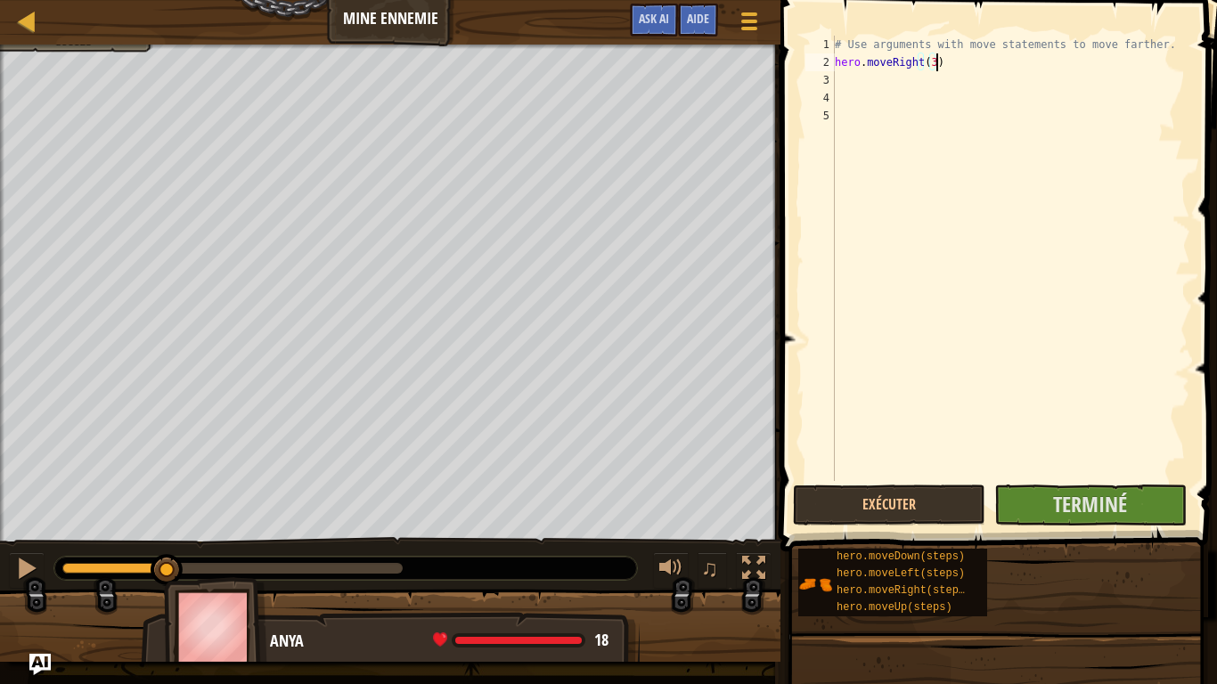
click at [944, 63] on div "# Use arguments with move statements to move farther. hero . moveRight ( 3 )" at bounding box center [1010, 276] width 359 height 481
type textarea "h"
click at [1159, 53] on div "# Use arguments with move statements to move farther." at bounding box center [1010, 276] width 359 height 481
drag, startPoint x: 1150, startPoint y: 40, endPoint x: 1167, endPoint y: 50, distance: 18.8
click at [1167, 50] on div "# Use arguments with move statements to move farther." at bounding box center [1010, 276] width 359 height 481
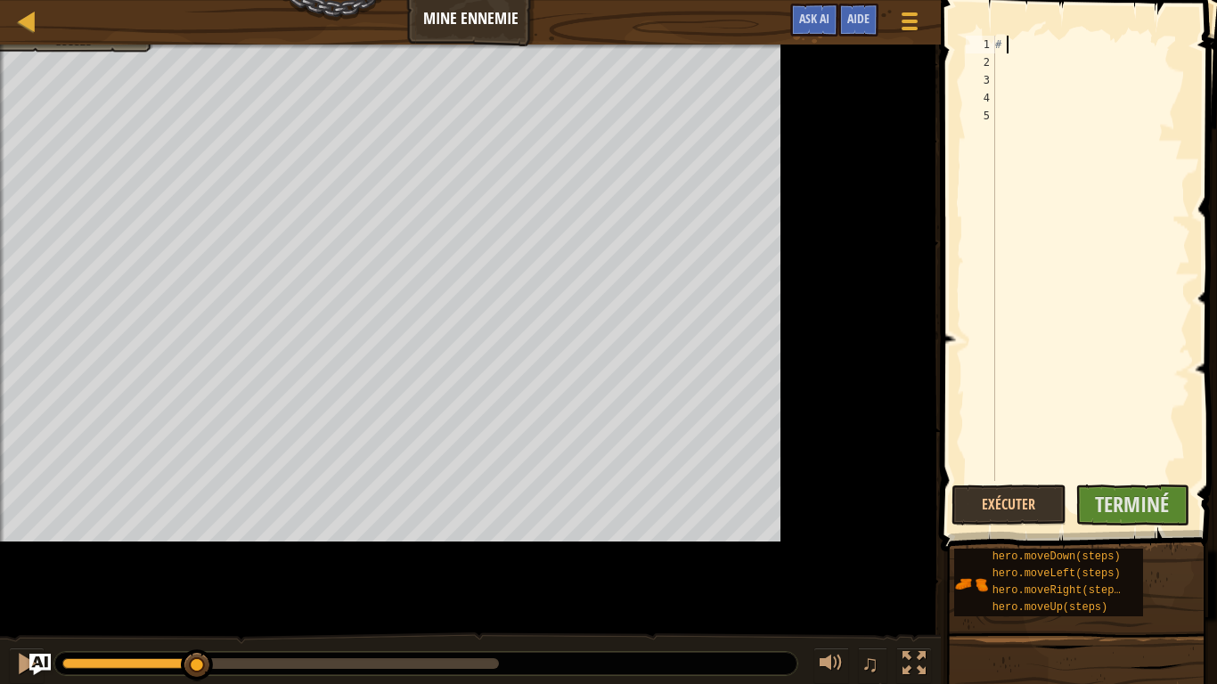
type textarea "#"
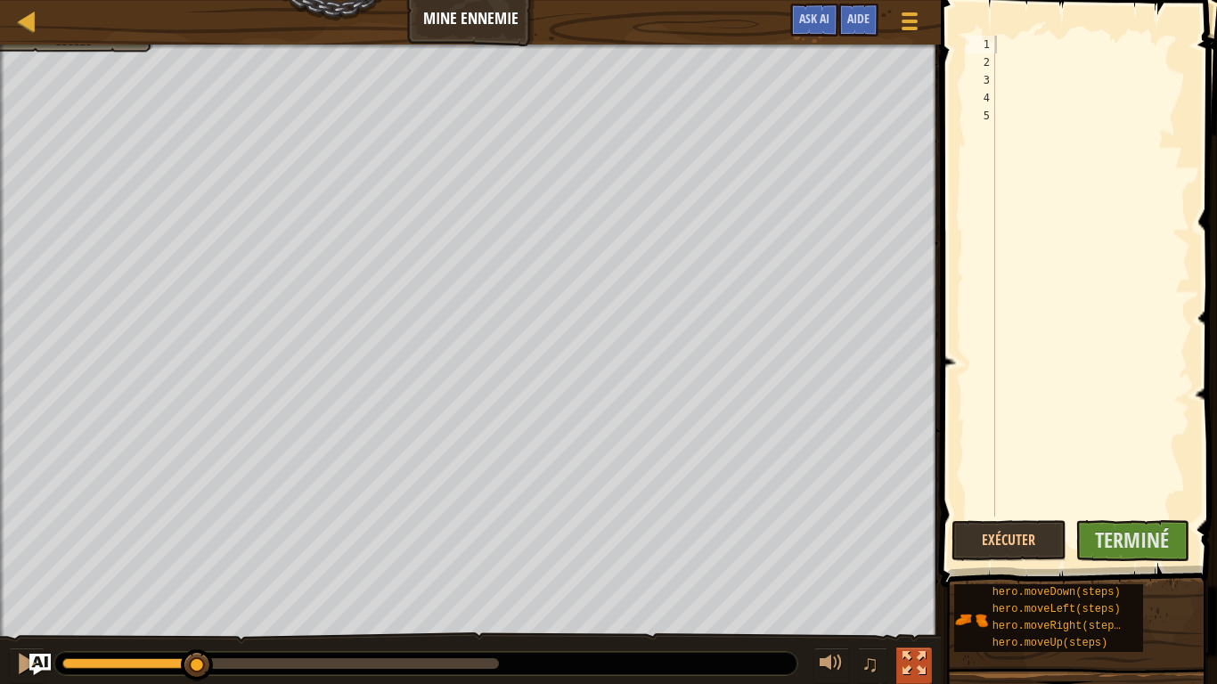
click at [917, 547] on div at bounding box center [914, 663] width 23 height 23
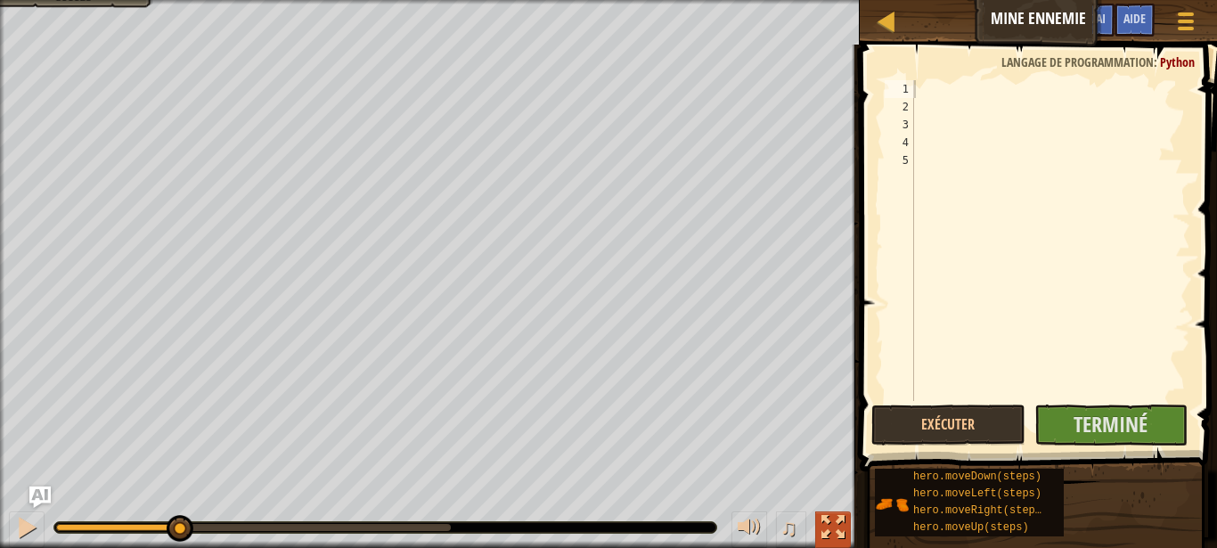
click at [838, 522] on div at bounding box center [833, 527] width 23 height 23
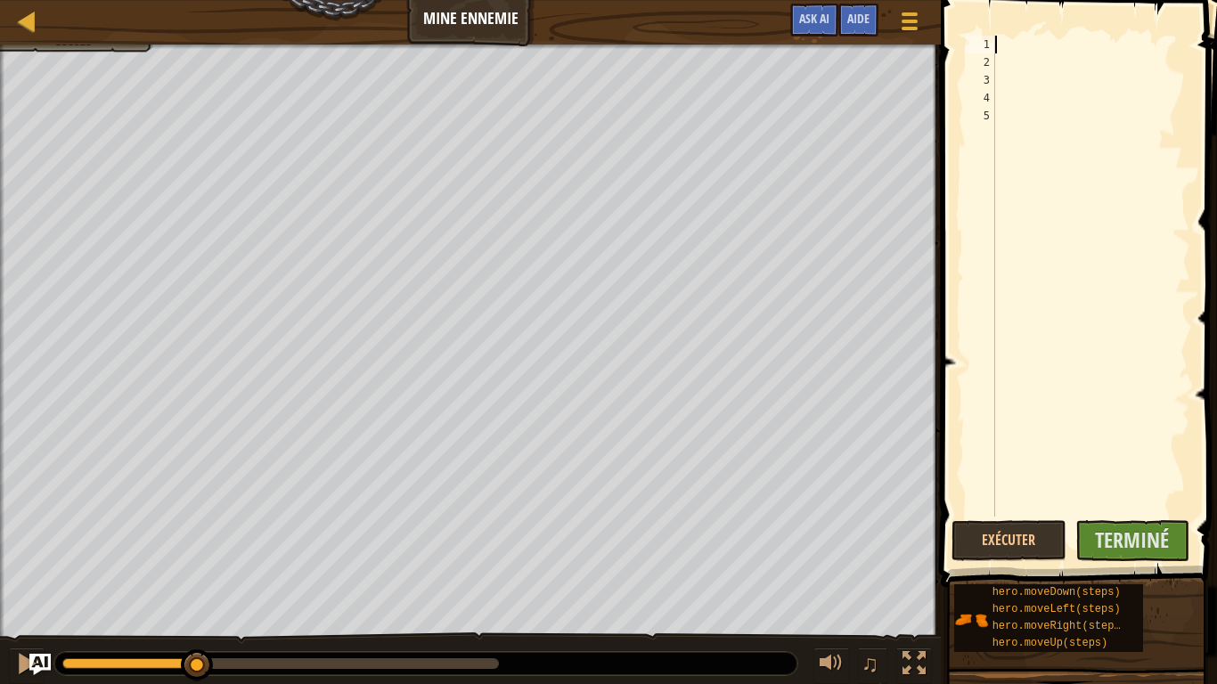
scroll to position [8, 0]
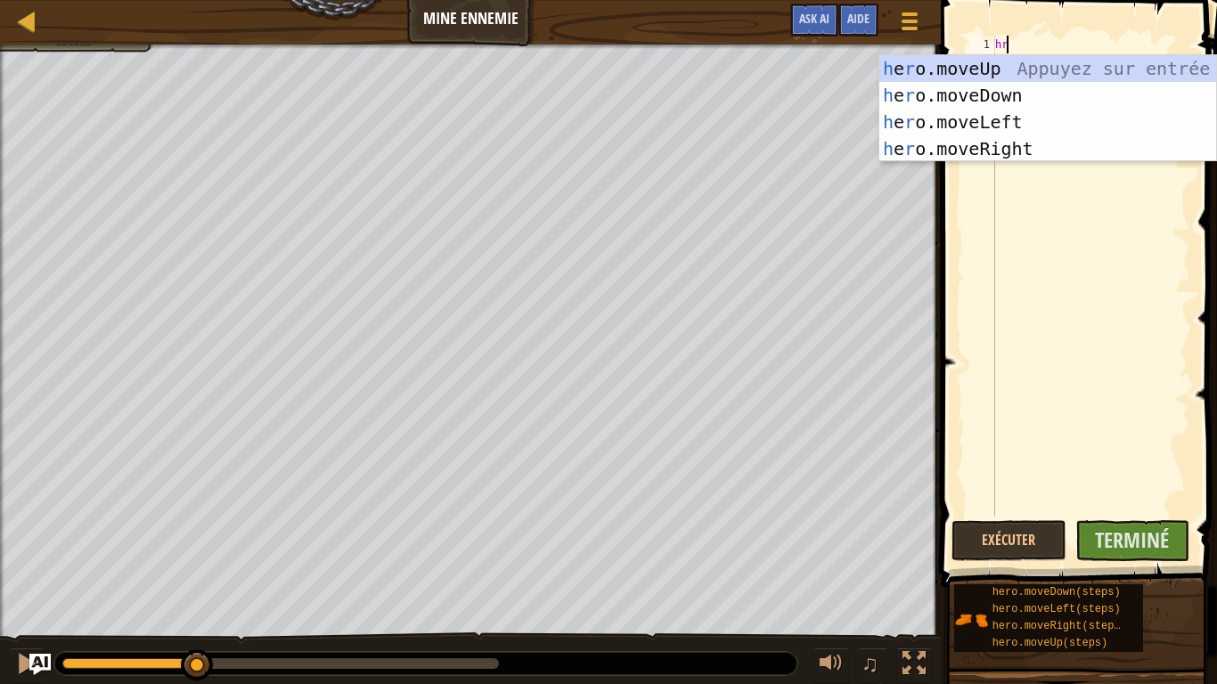
type textarea "hro"
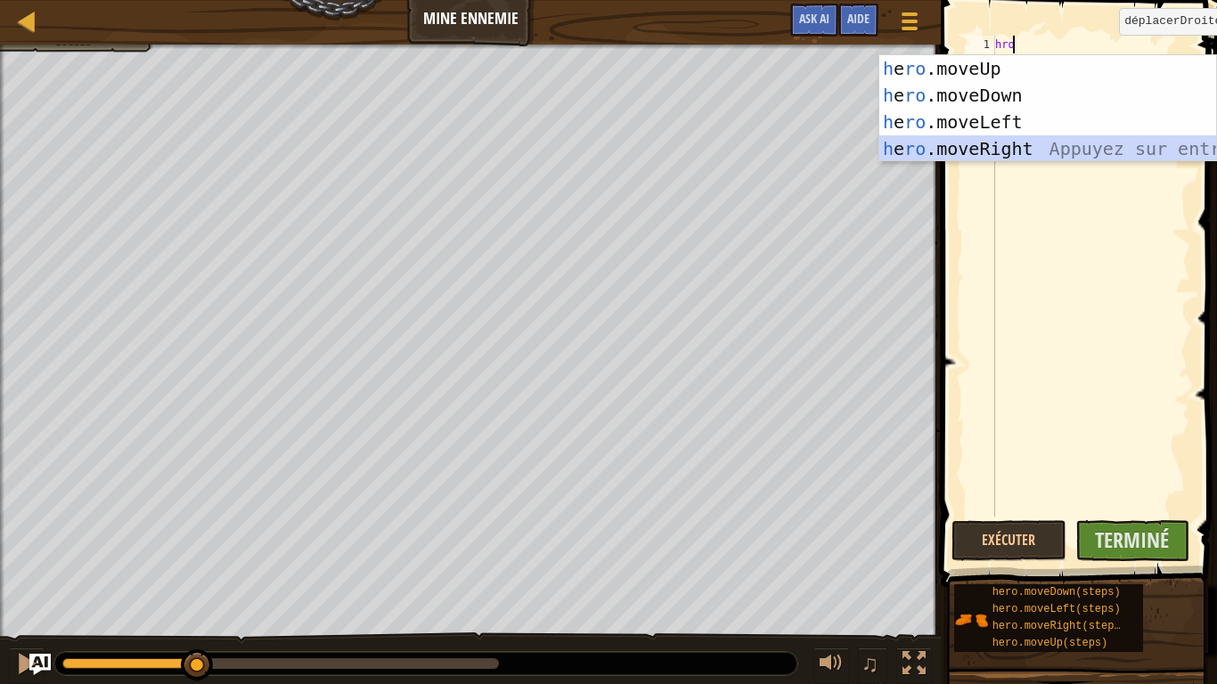
click at [981, 145] on div "h e ro .moveUp Appuyez sur entrée h e ro .moveDown Appuyez sur entrée h e ro .m…" at bounding box center [1048, 135] width 337 height 160
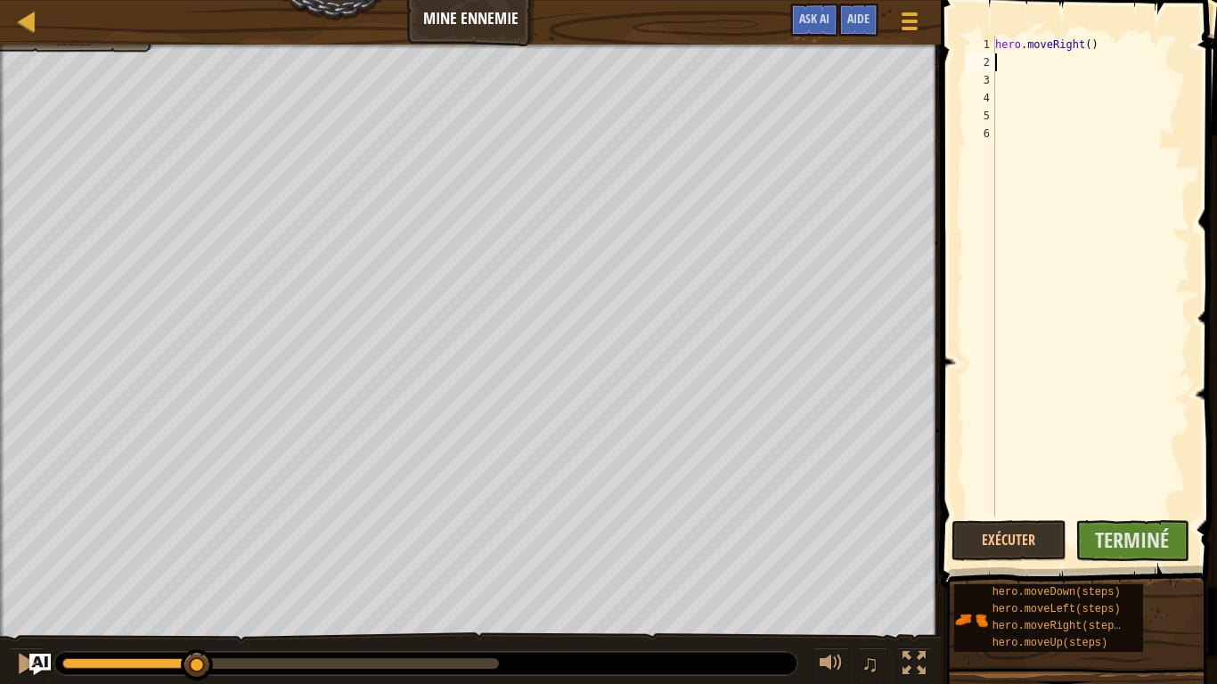
scroll to position [8, 0]
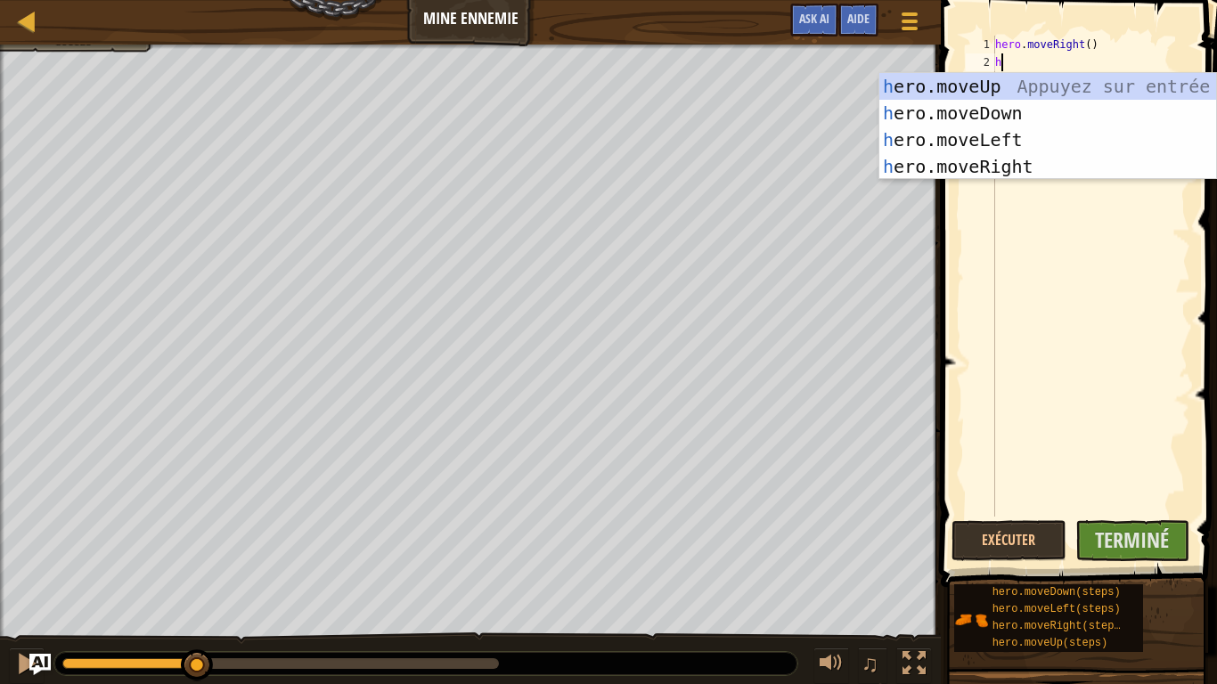
type textarea "hr"
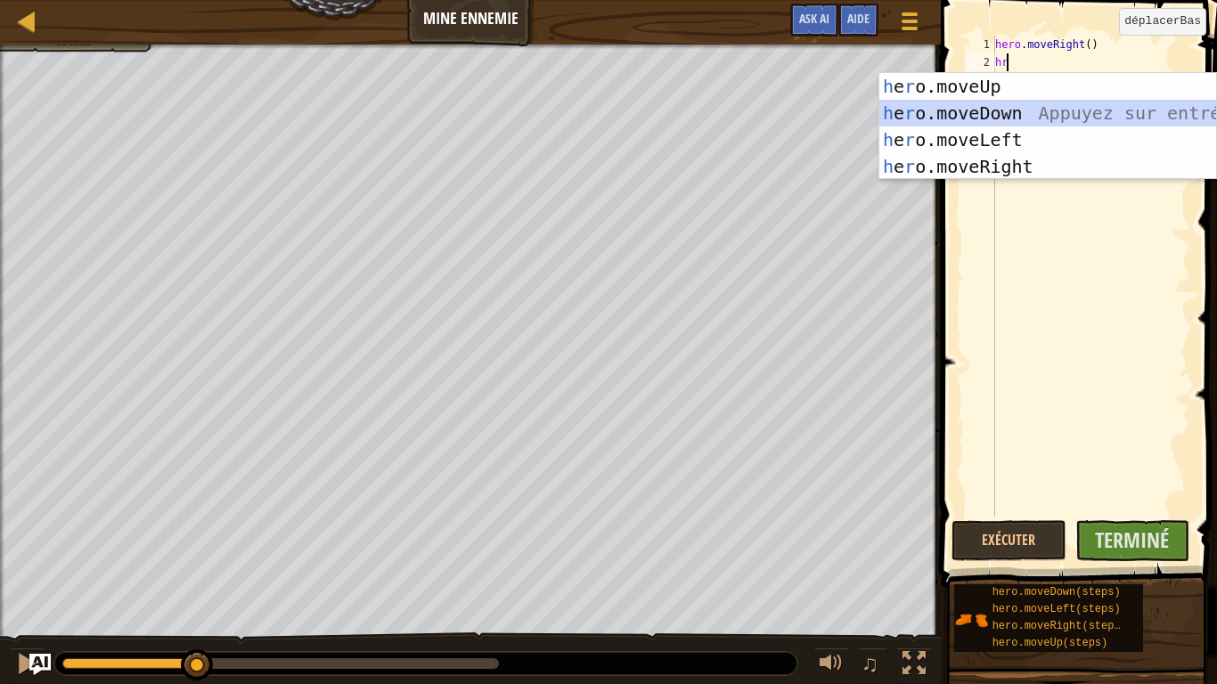
click at [1022, 115] on div "h e r o.moveUp Appuyez sur entrée h e r o.moveDown Appuyez sur entrée h e r o.m…" at bounding box center [1048, 153] width 337 height 160
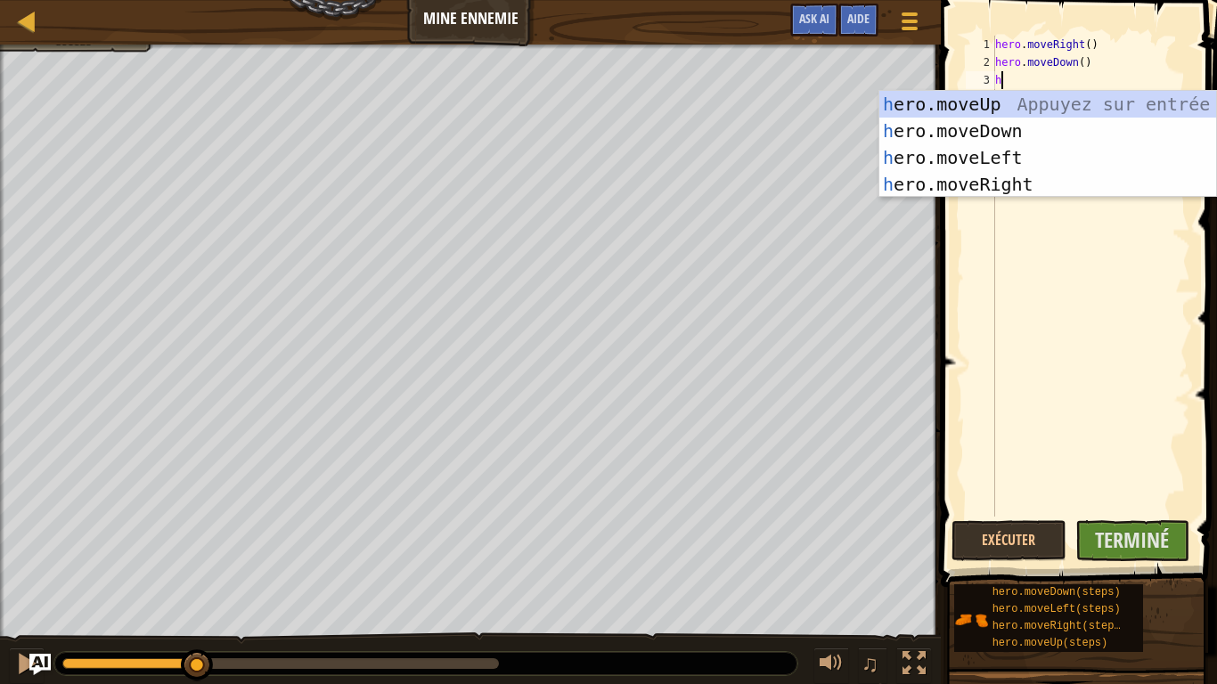
type textarea "he"
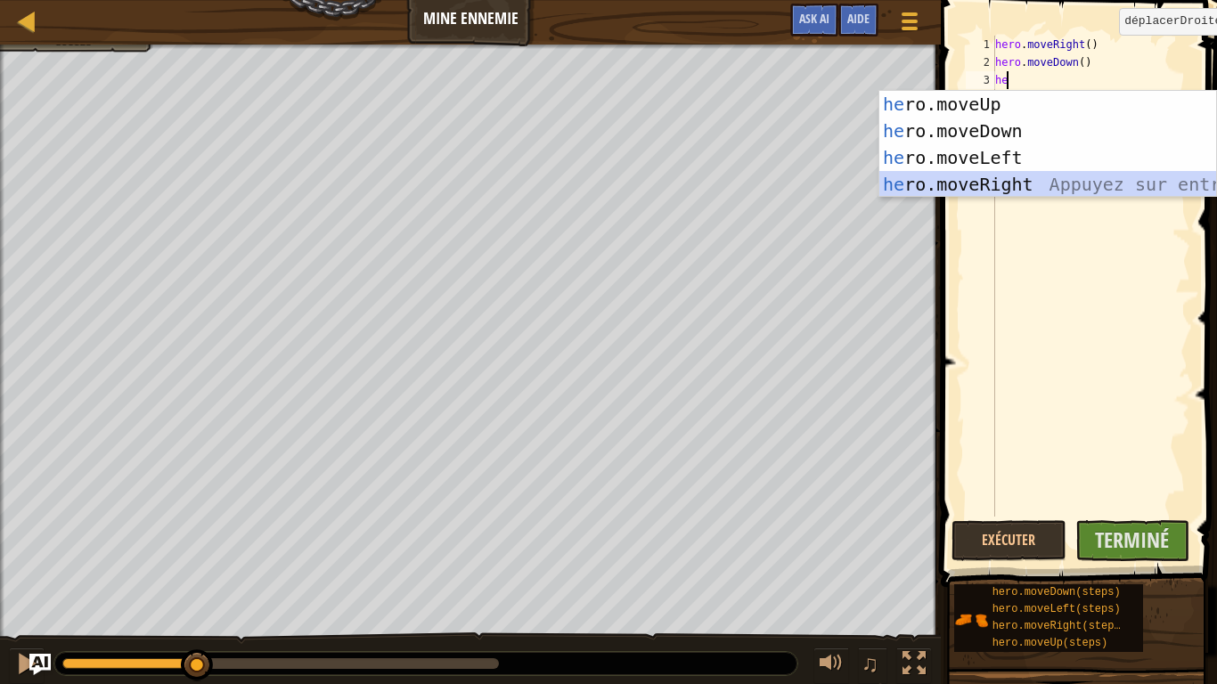
click at [970, 184] on div "he ro.moveUp Appuyez sur entrée he ro.moveDown Appuyez sur entrée he ro.moveLef…" at bounding box center [1048, 171] width 337 height 160
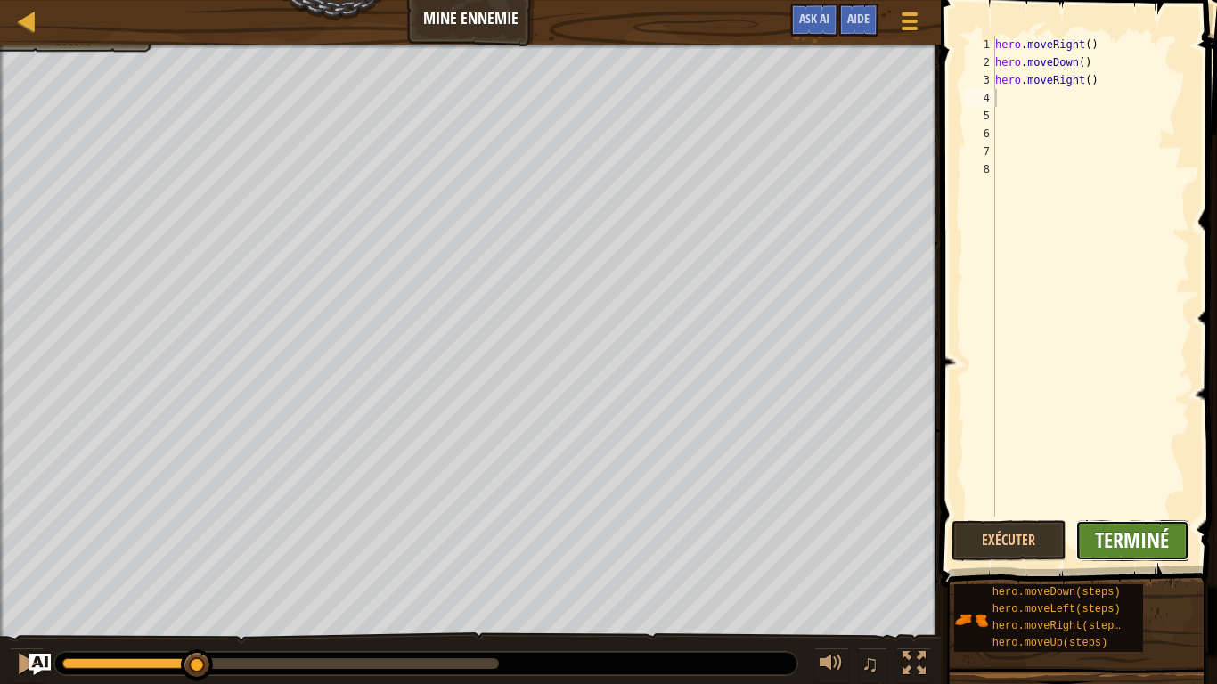
click at [1159, 534] on span "Terminé" at bounding box center [1132, 540] width 74 height 29
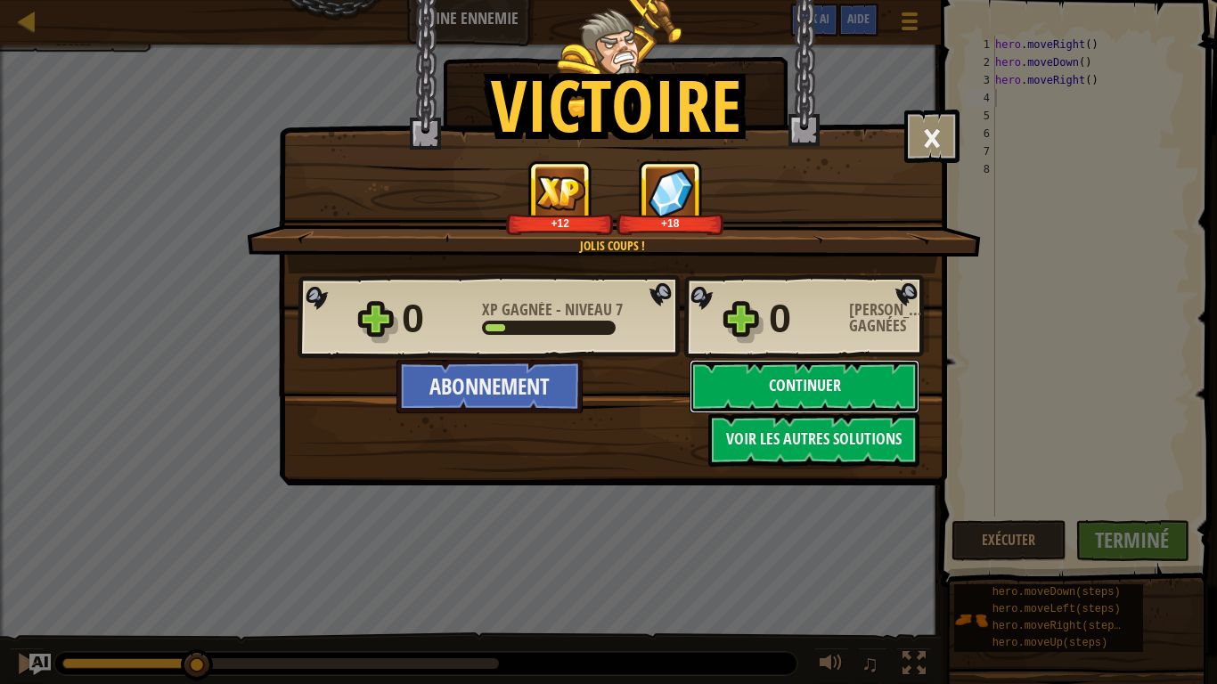
click at [779, 388] on button "Continuer" at bounding box center [805, 386] width 230 height 53
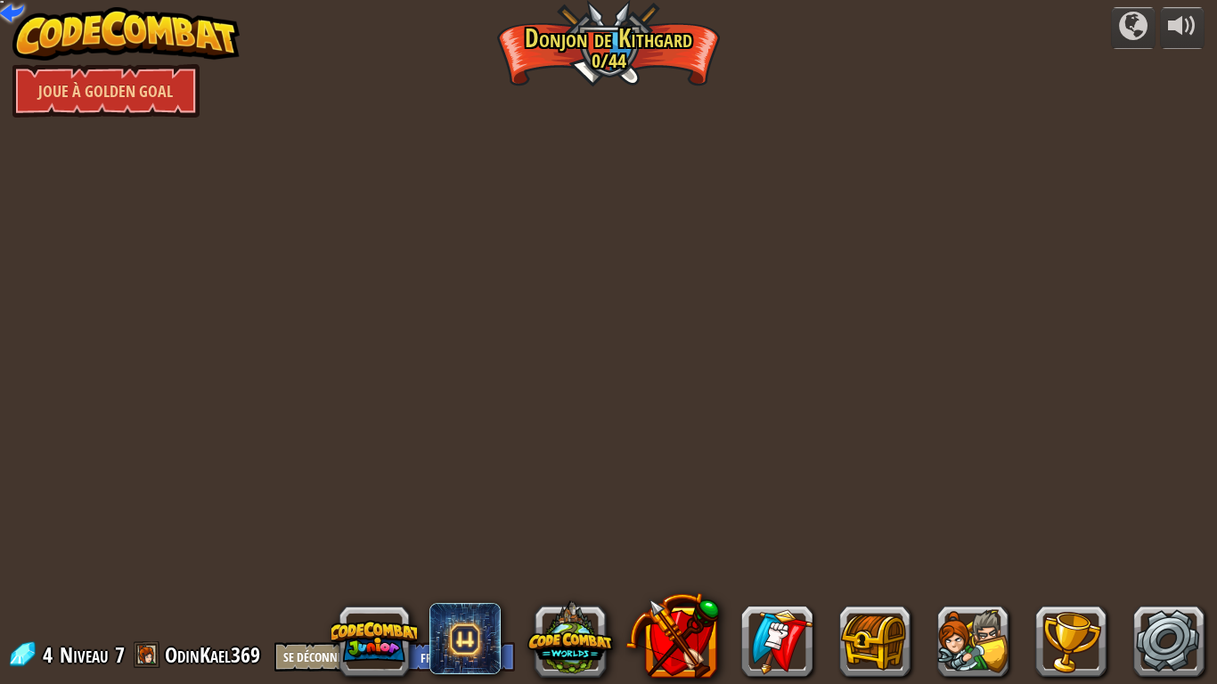
select select "fr"
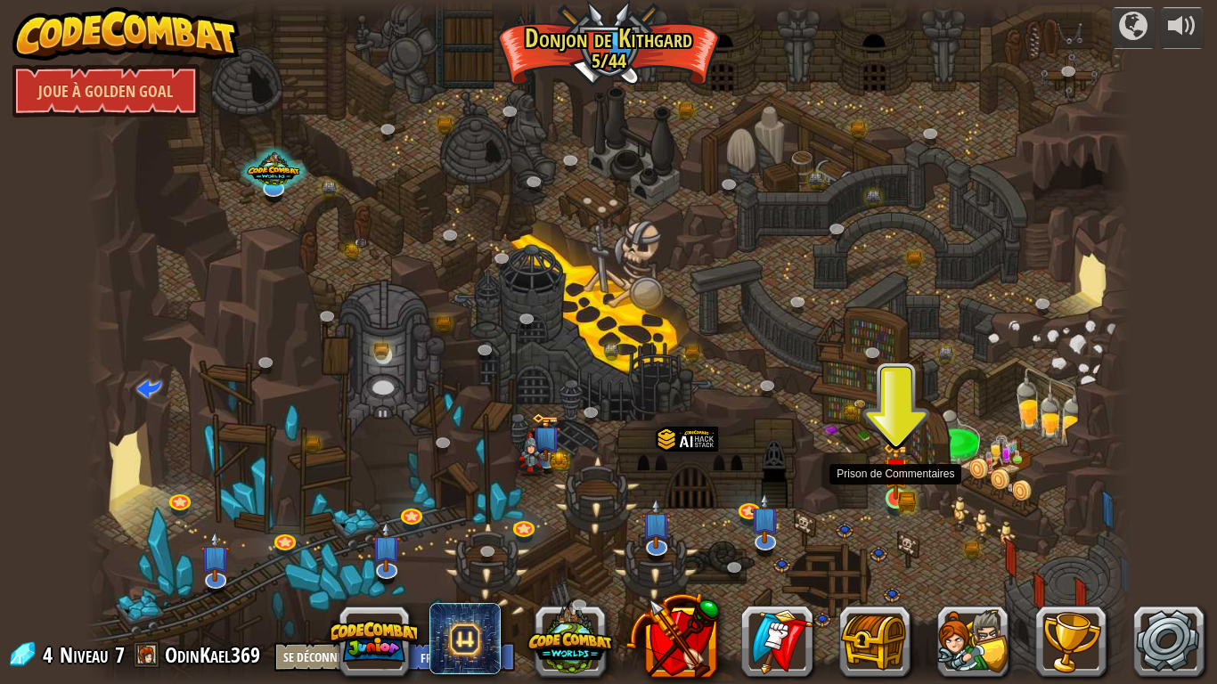
click at [896, 477] on img at bounding box center [896, 472] width 16 height 16
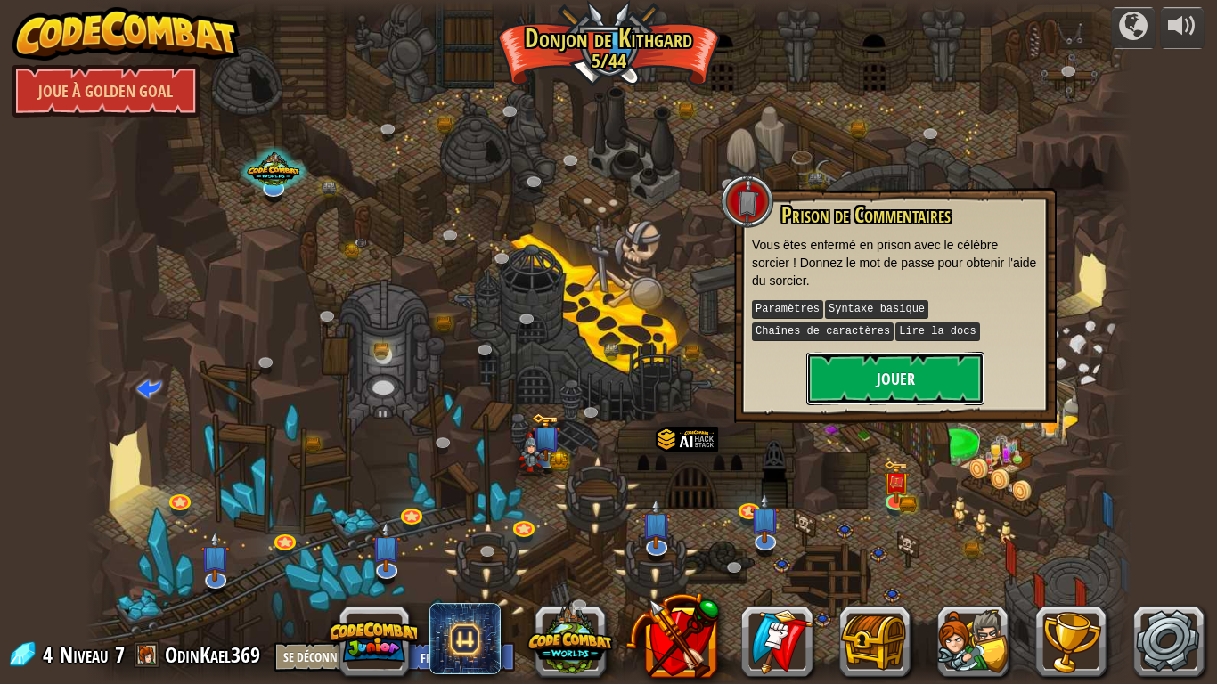
click at [910, 383] on button "Jouer" at bounding box center [895, 378] width 178 height 53
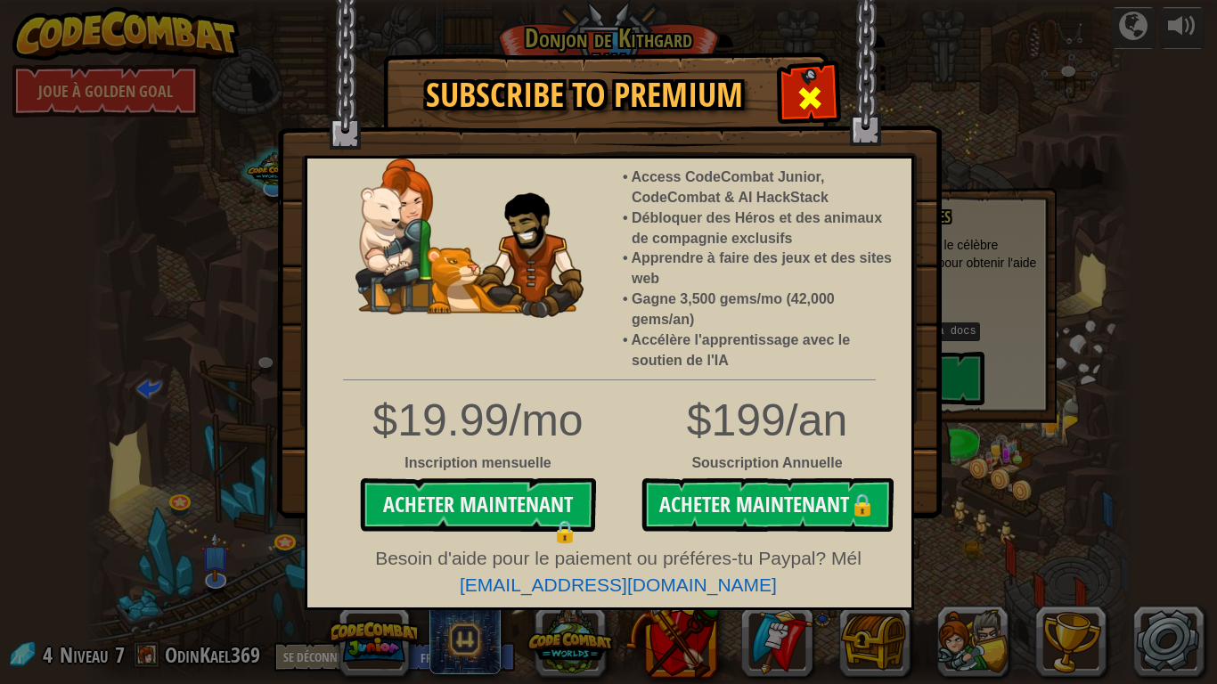
click at [813, 118] on div at bounding box center [810, 96] width 56 height 56
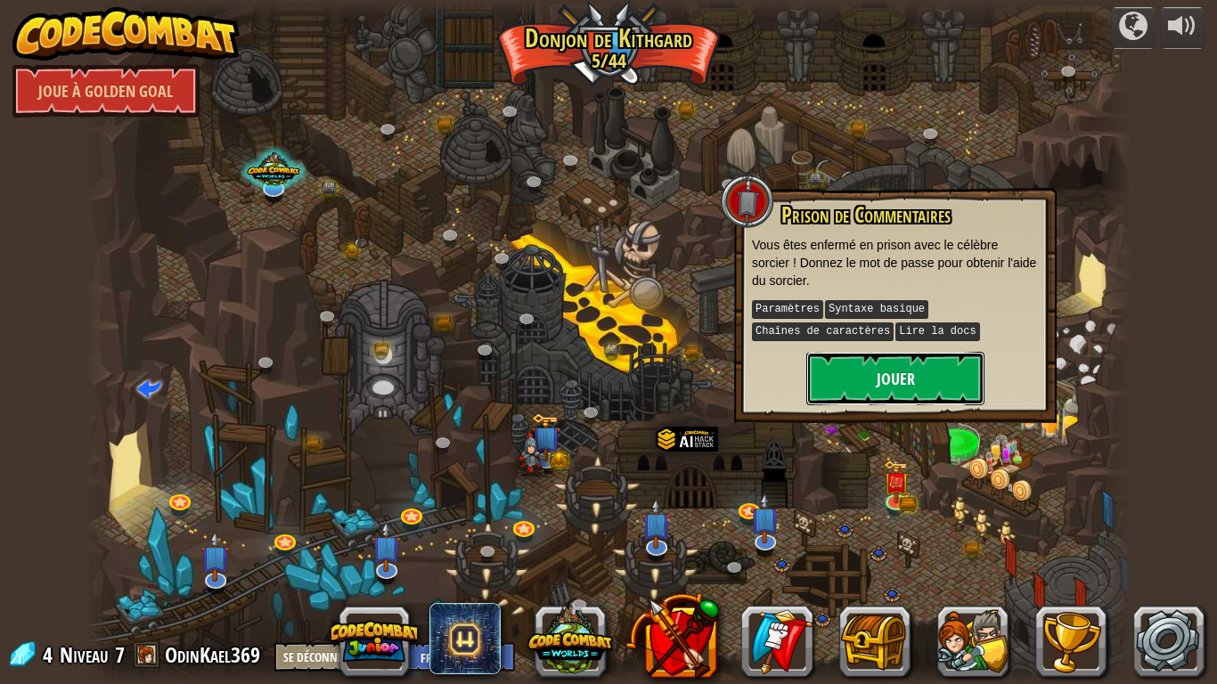
click at [918, 376] on button "Jouer" at bounding box center [895, 378] width 178 height 53
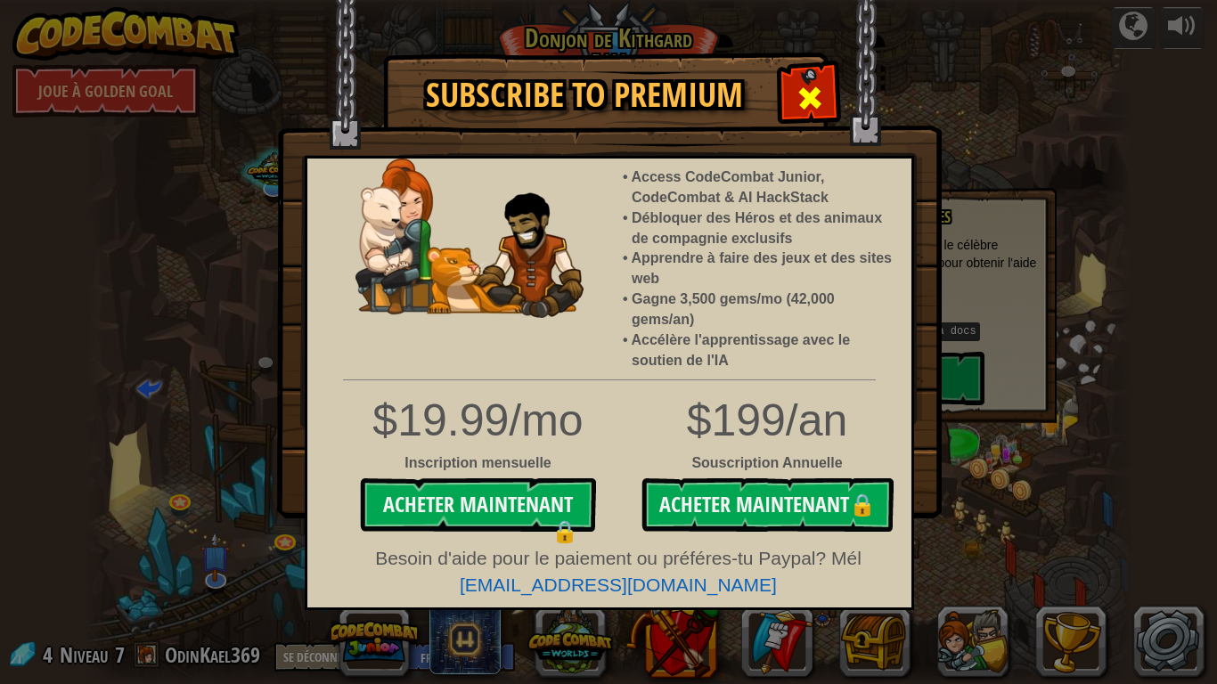
click at [807, 104] on span at bounding box center [810, 98] width 29 height 29
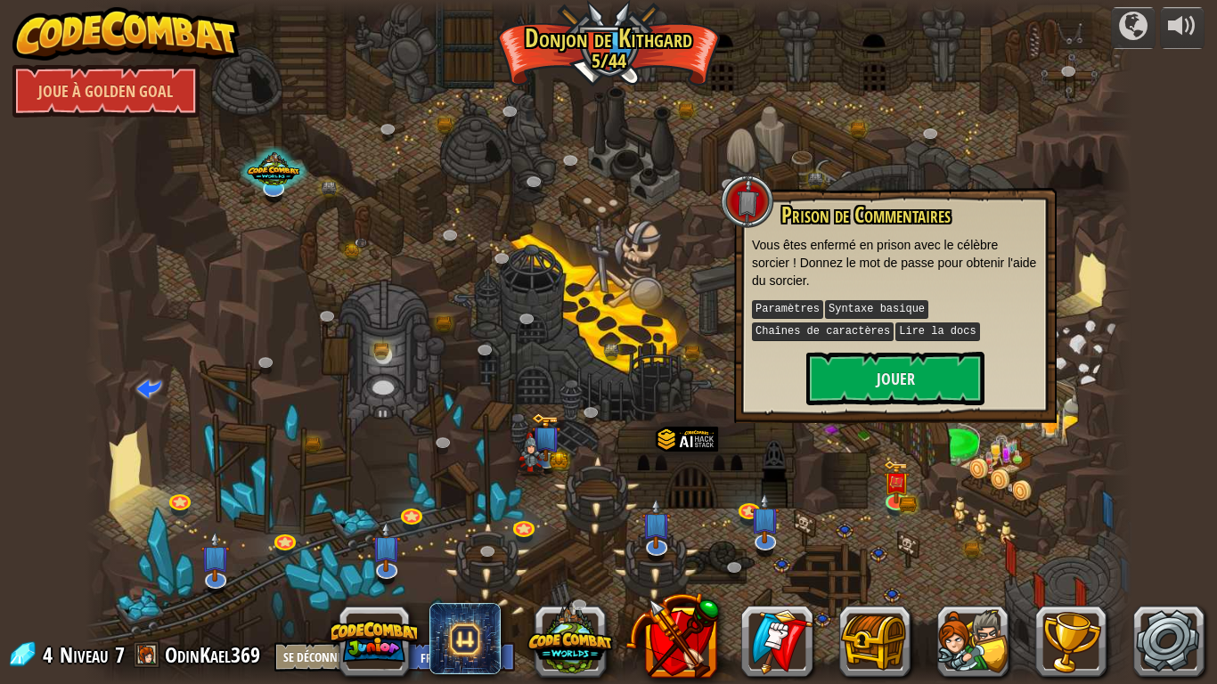
click at [863, 159] on div at bounding box center [609, 342] width 1047 height 684
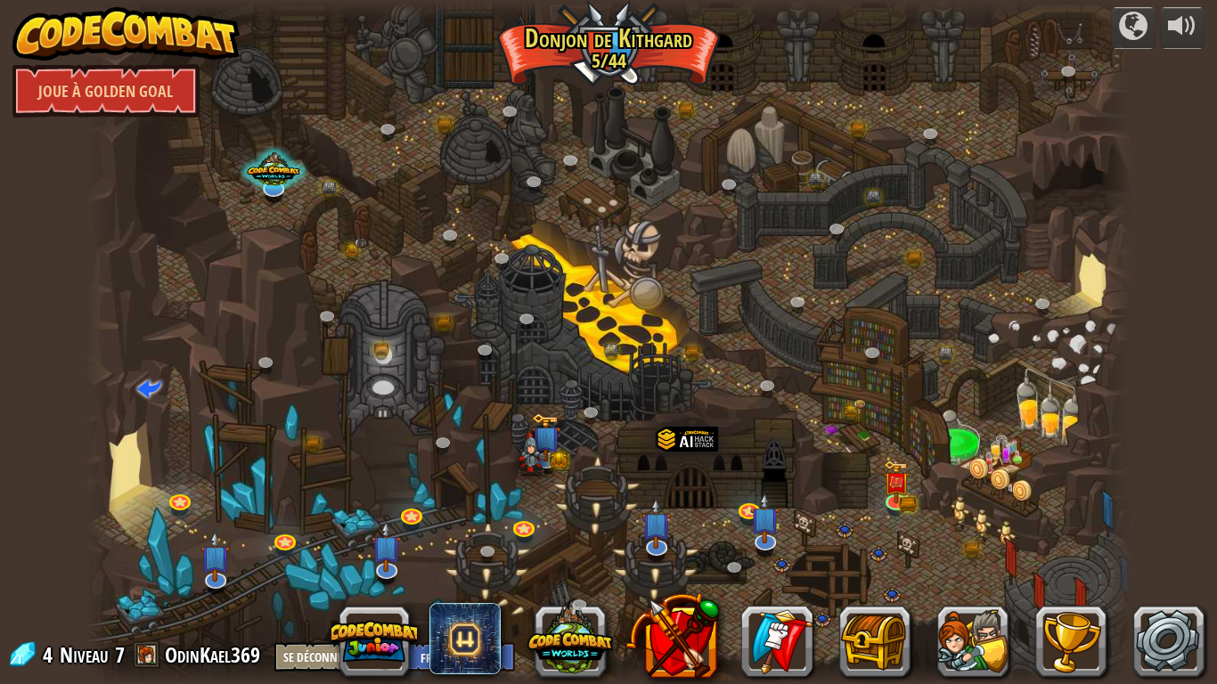
click at [654, 37] on div at bounding box center [609, 342] width 1047 height 684
drag, startPoint x: 405, startPoint y: 647, endPoint x: 416, endPoint y: 643, distance: 12.1
click at [416, 547] on button at bounding box center [375, 642] width 86 height 86
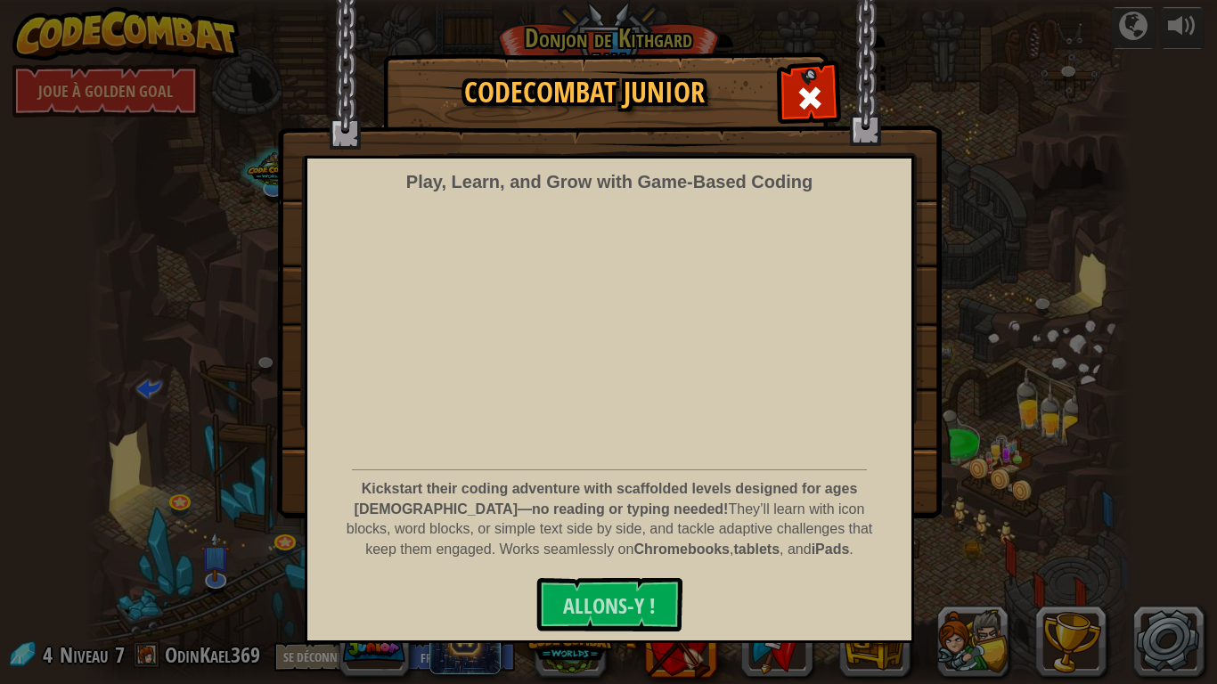
click at [365, 547] on div "CodeCombat Junior Play, Learn, and Grow with Game‑Based Coding Kickstart their …" at bounding box center [608, 342] width 1217 height 684
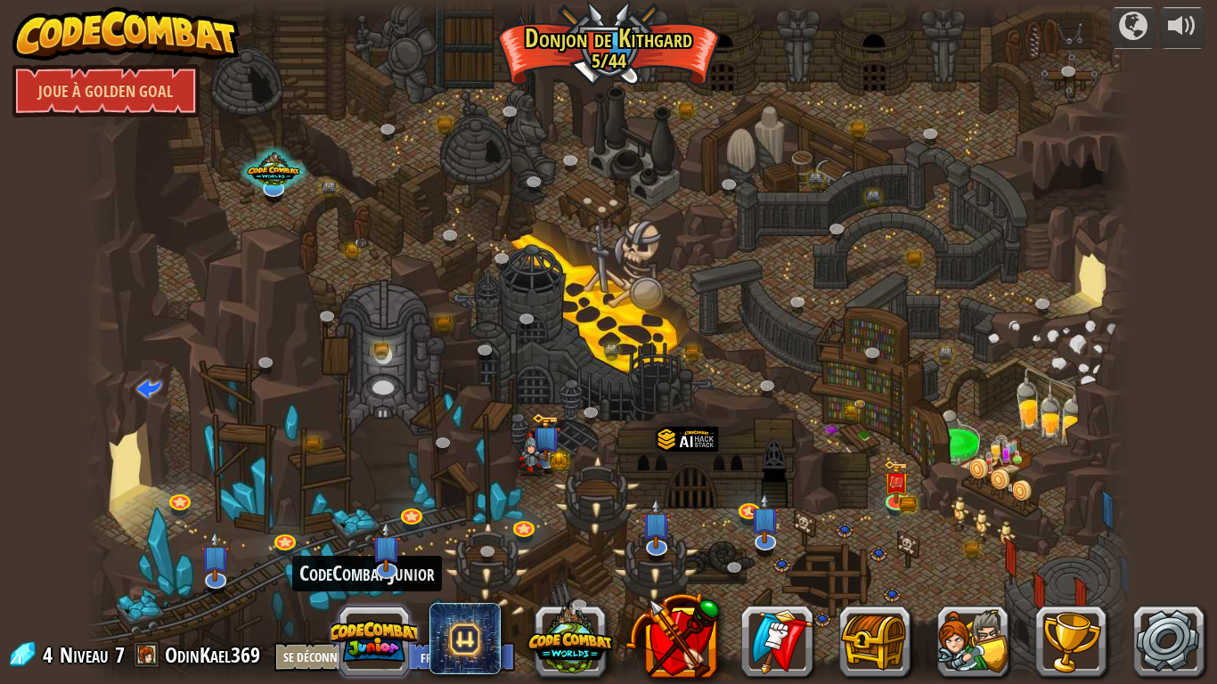
click at [371, 547] on button at bounding box center [375, 642] width 86 height 86
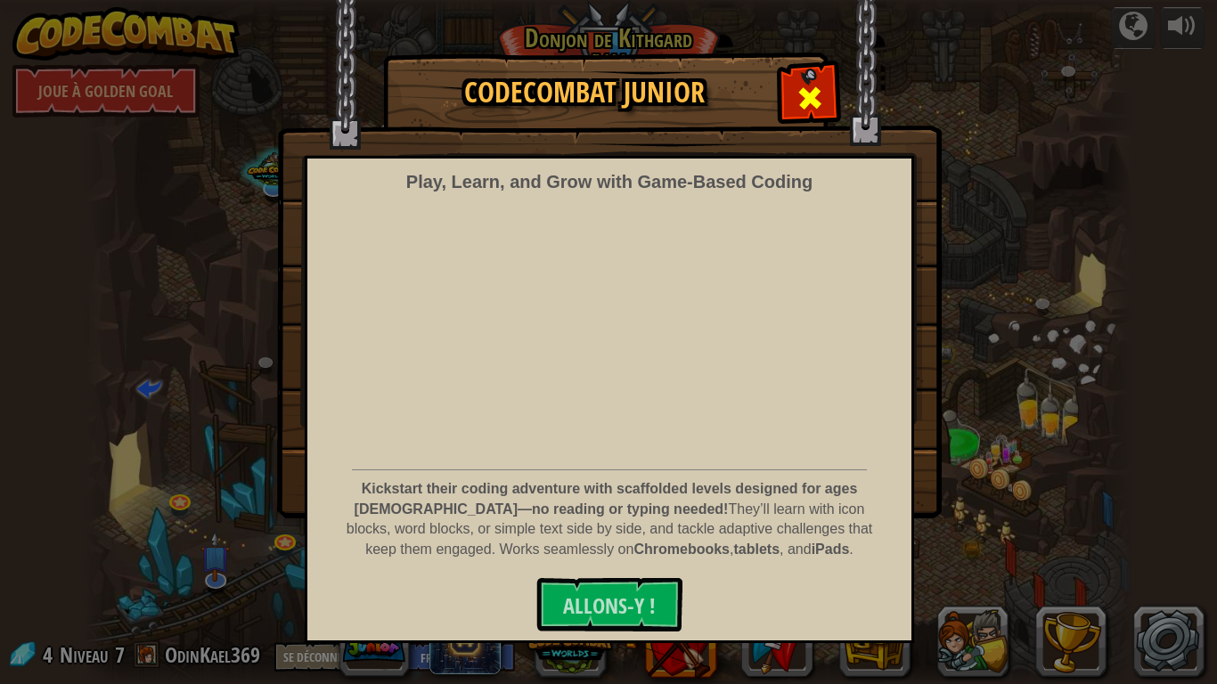
click at [803, 102] on span at bounding box center [810, 98] width 29 height 29
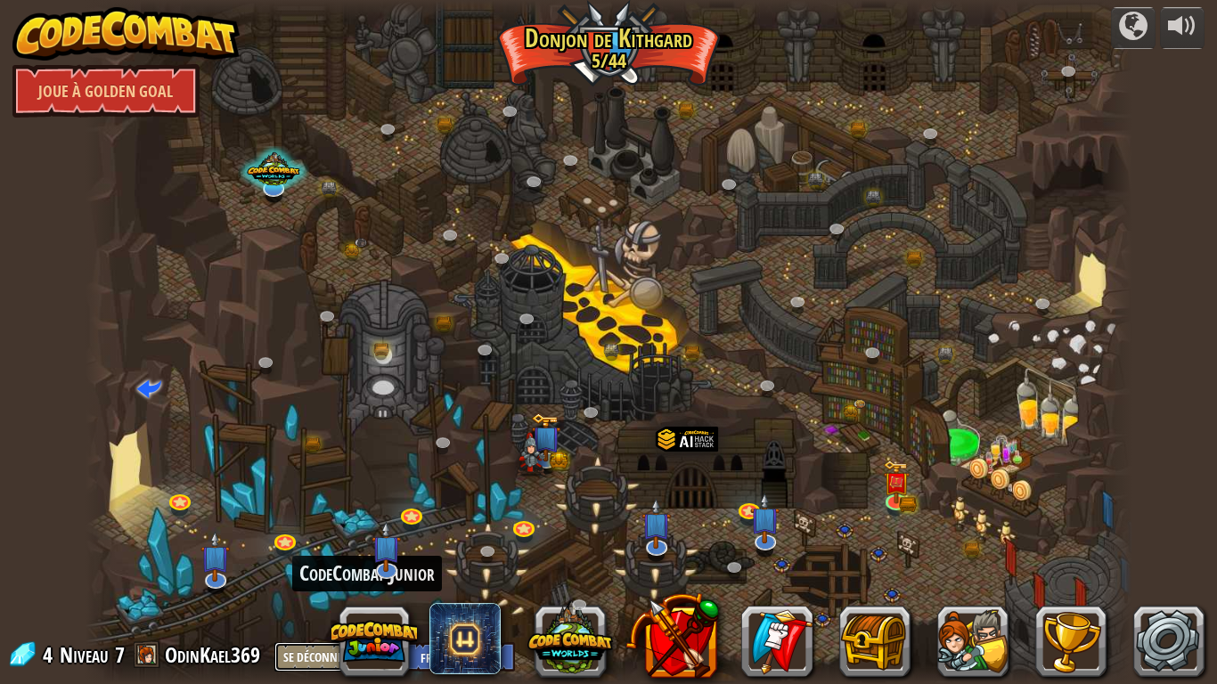
drag, startPoint x: 302, startPoint y: 684, endPoint x: 337, endPoint y: 596, distance: 94.0
click at [337, 547] on div "powered by Joue à Golden Goal Canyon Tortueux (Verrouillé) Défi : collecte le p…" at bounding box center [608, 342] width 1217 height 684
click at [326, 547] on button "Se Déconnecter" at bounding box center [324, 657] width 100 height 29
